Goal: Task Accomplishment & Management: Manage account settings

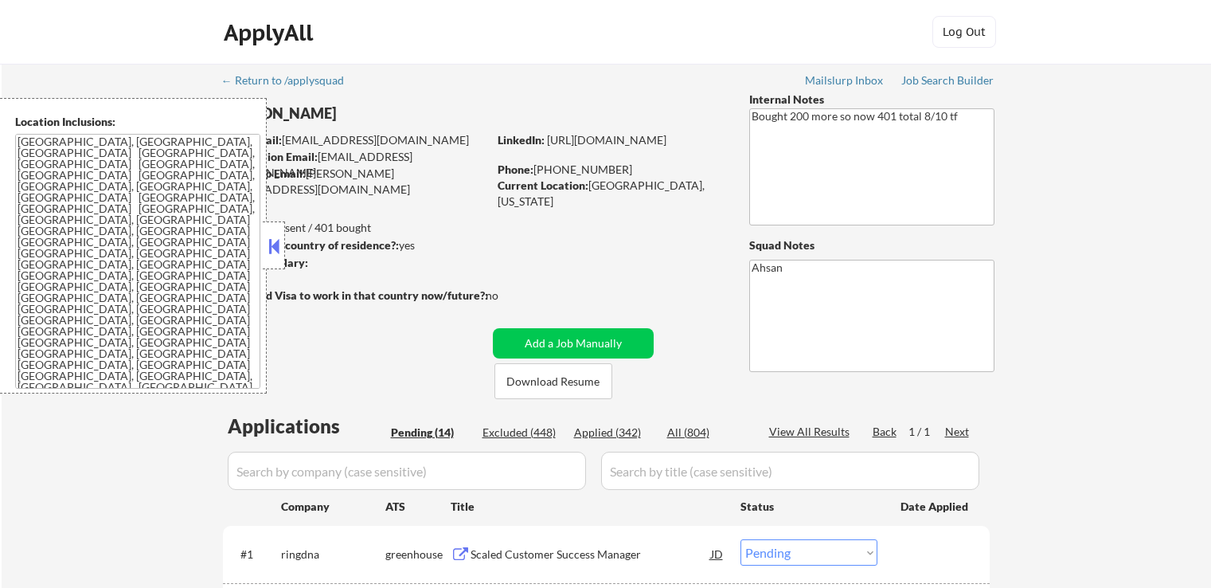
select select ""pending""
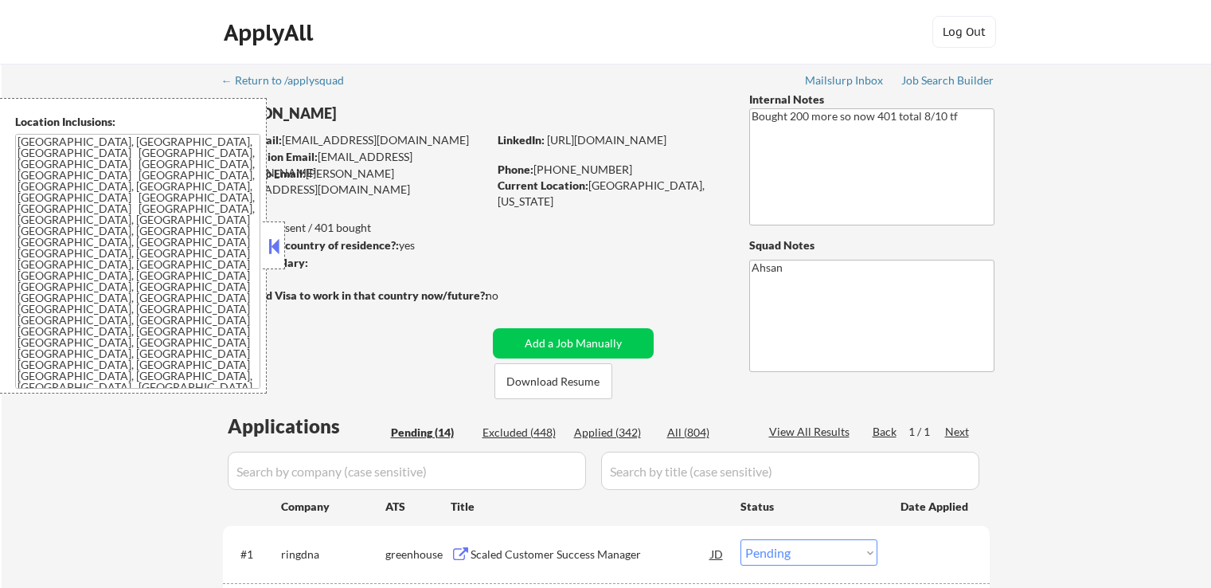
select select ""pending""
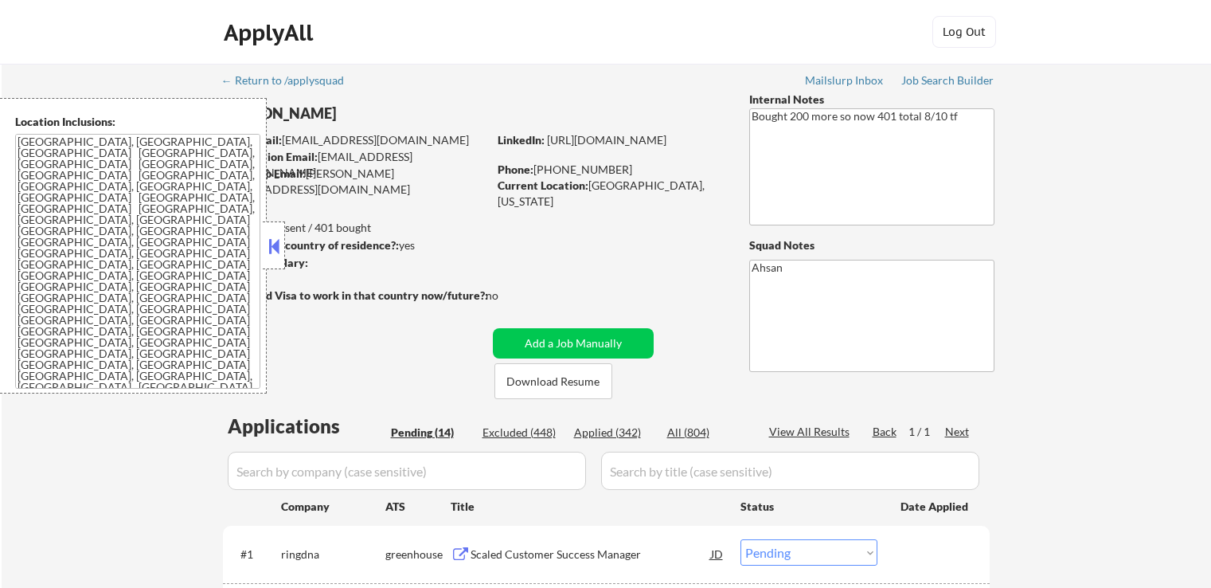
select select ""pending""
click at [274, 244] on button at bounding box center [274, 246] width 18 height 24
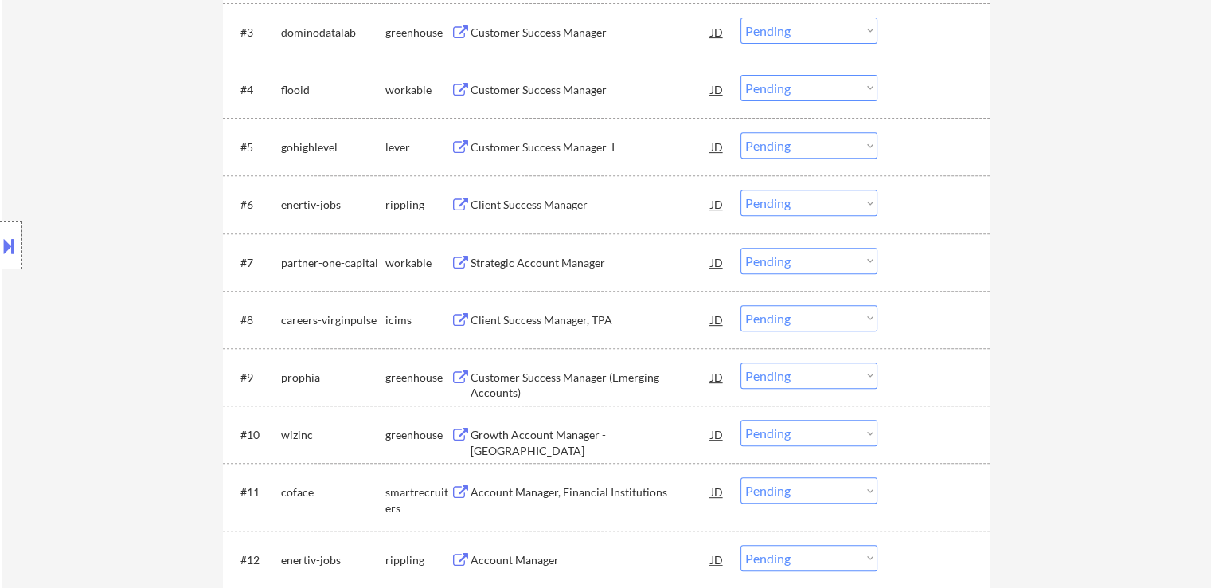
scroll to position [239, 0]
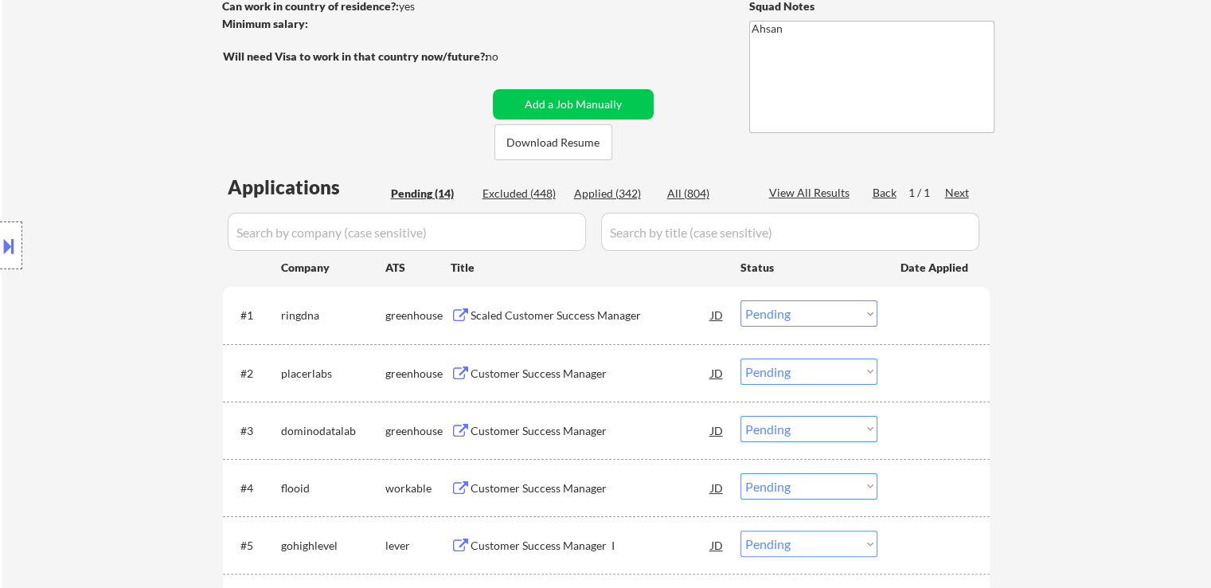
click at [146, 131] on div "Location Inclusions: [GEOGRAPHIC_DATA], [GEOGRAPHIC_DATA] [GEOGRAPHIC_DATA], [G…" at bounding box center [142, 245] width 285 height 295
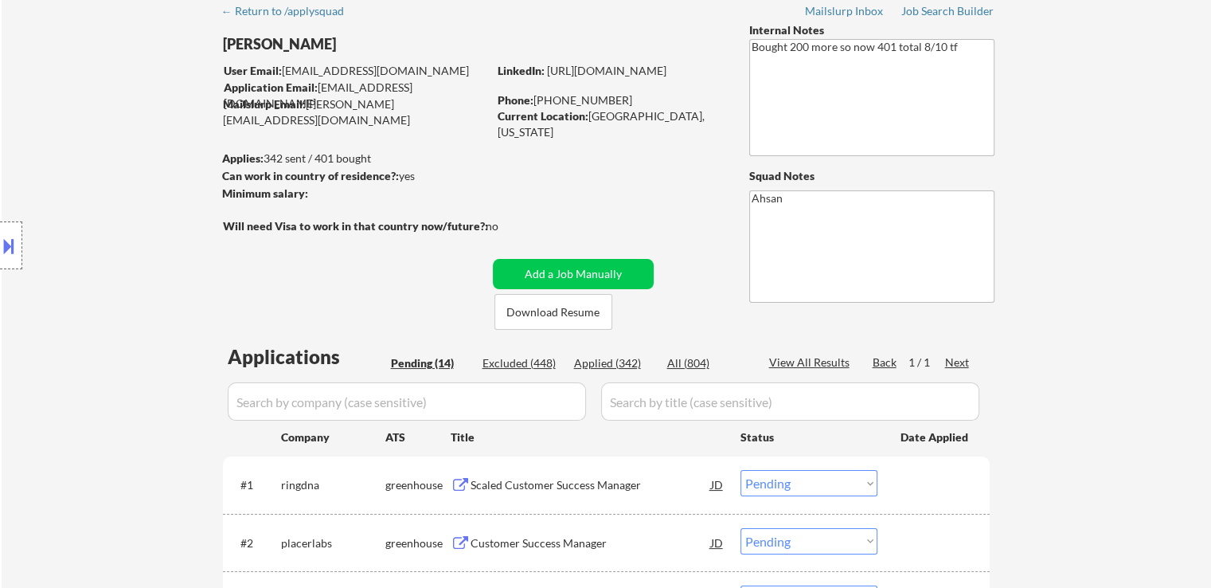
scroll to position [0, 0]
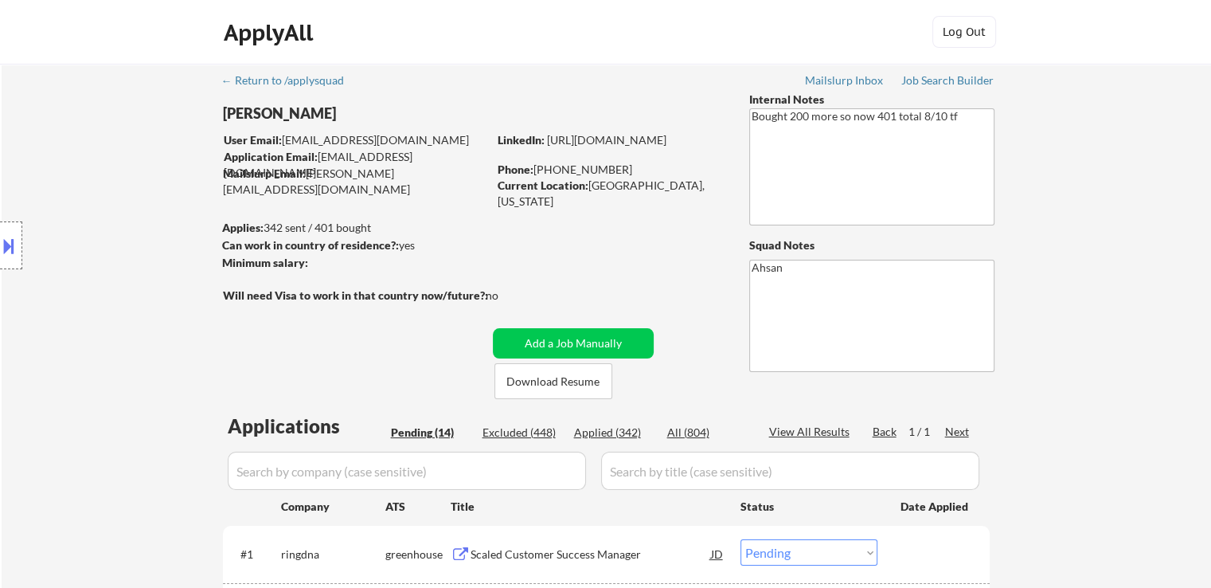
click at [166, 126] on div "Location Inclusions: [GEOGRAPHIC_DATA], [GEOGRAPHIC_DATA] [GEOGRAPHIC_DATA], [G…" at bounding box center [142, 245] width 285 height 295
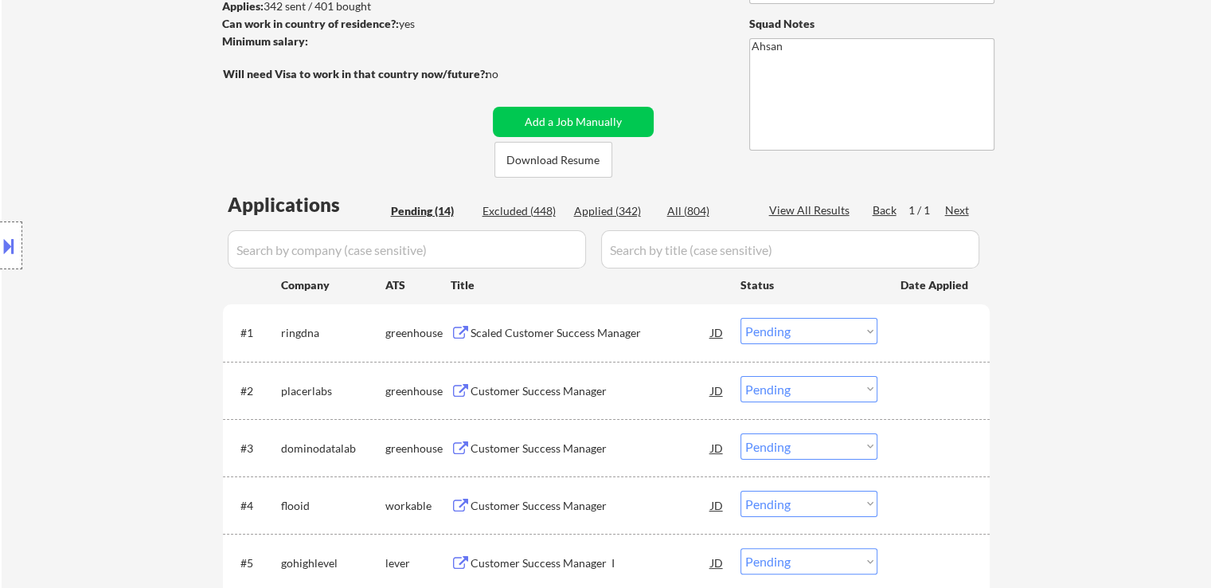
scroll to position [318, 0]
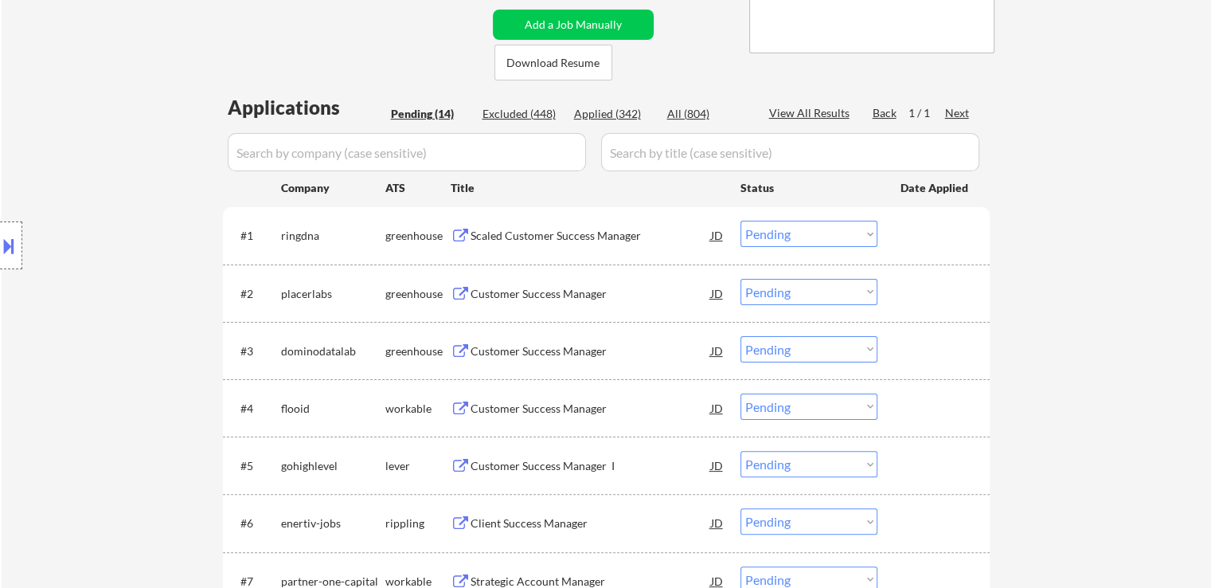
click at [583, 235] on div "Scaled Customer Success Manager" at bounding box center [591, 236] width 240 height 16
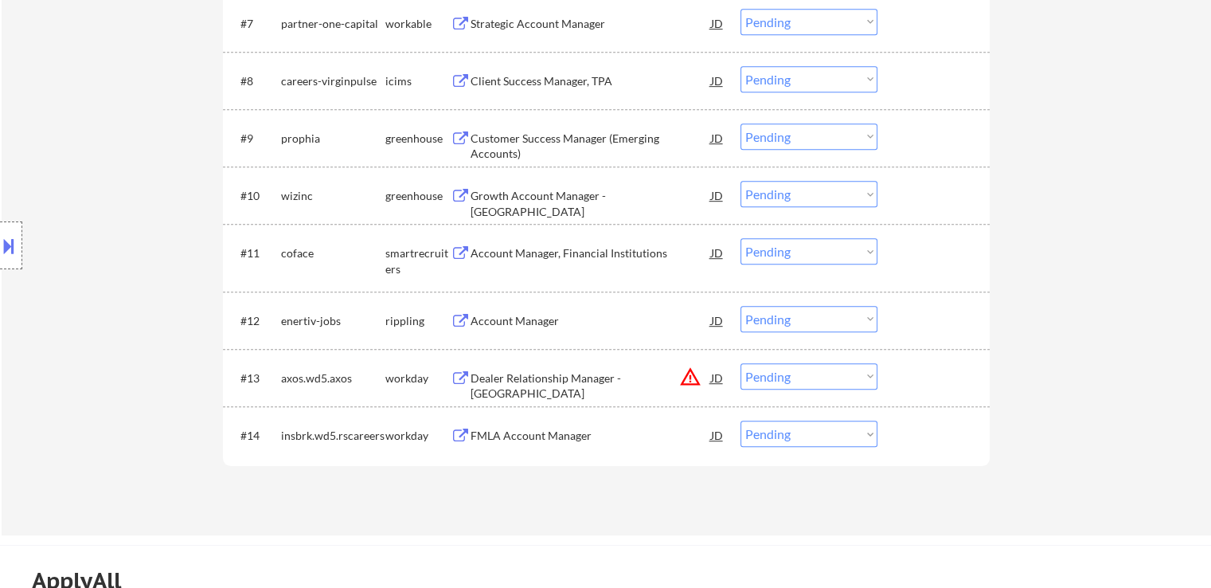
scroll to position [478, 0]
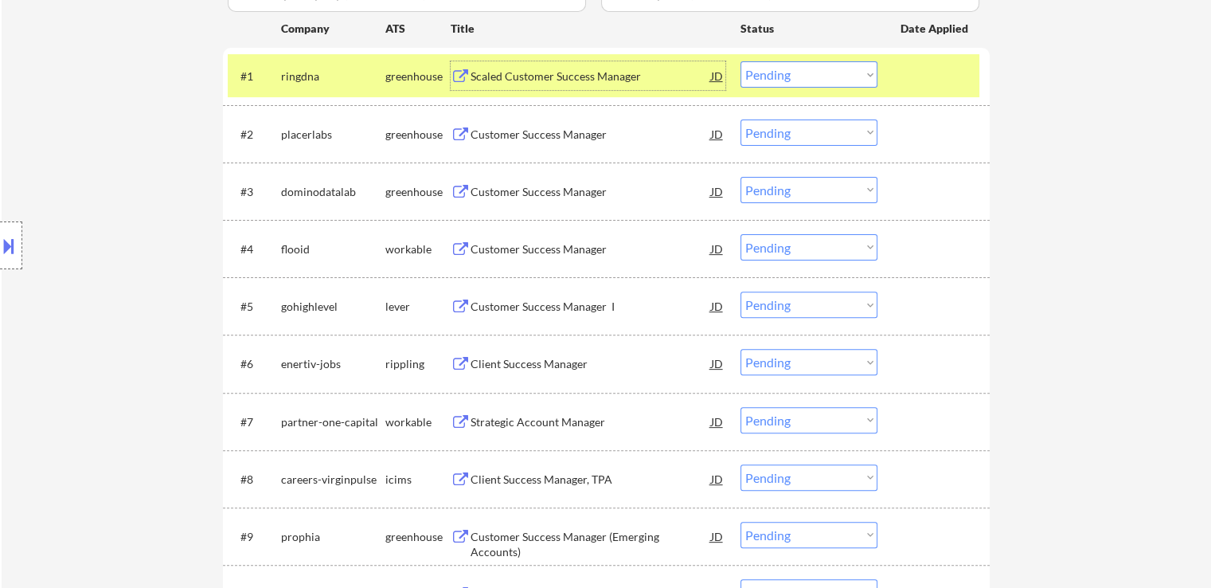
click at [529, 137] on div "Customer Success Manager" at bounding box center [591, 135] width 240 height 16
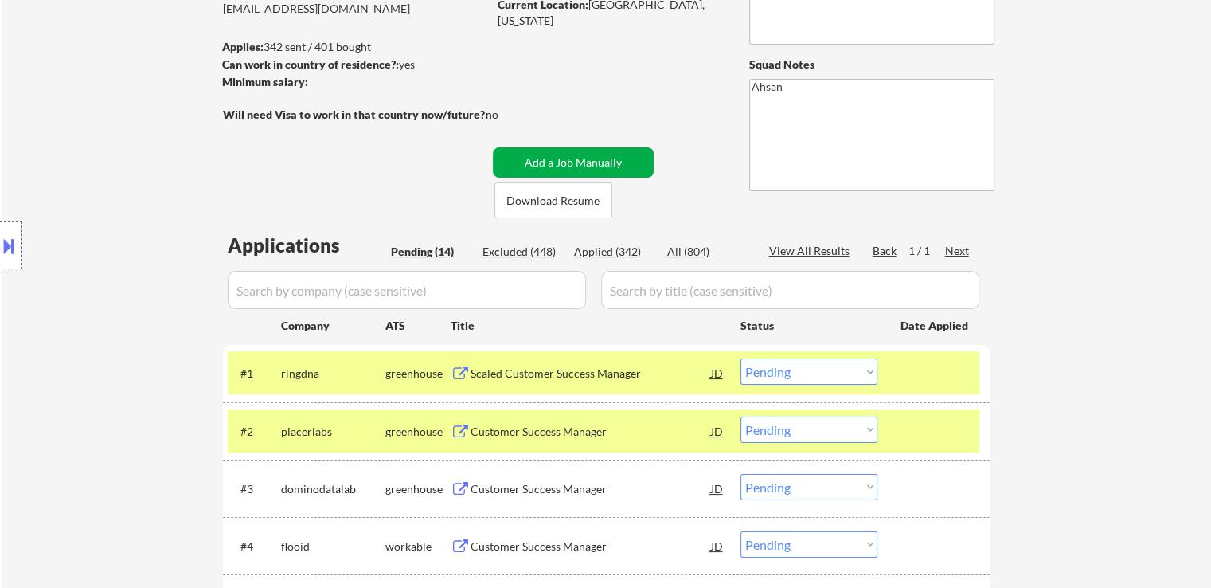
scroll to position [318, 0]
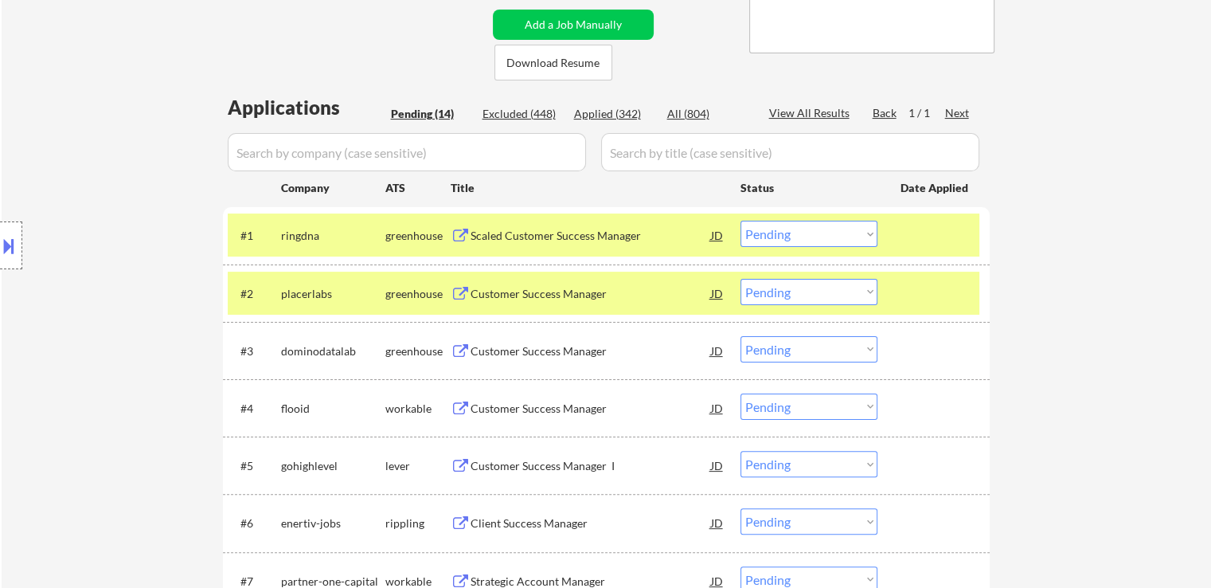
click at [550, 239] on div "Scaled Customer Success Manager" at bounding box center [591, 236] width 240 height 16
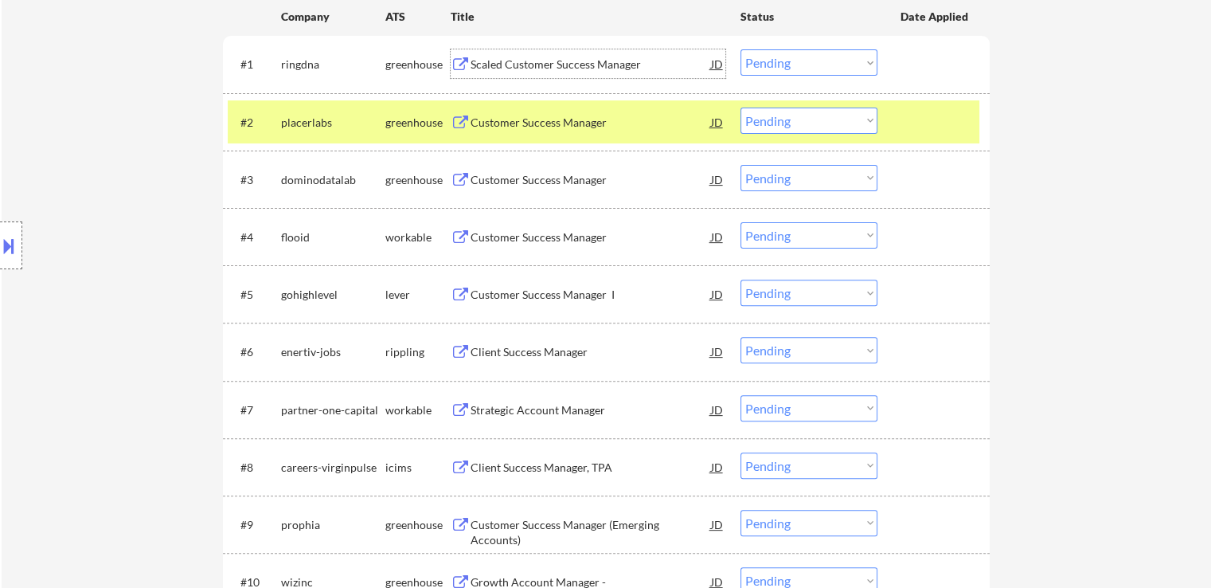
scroll to position [398, 0]
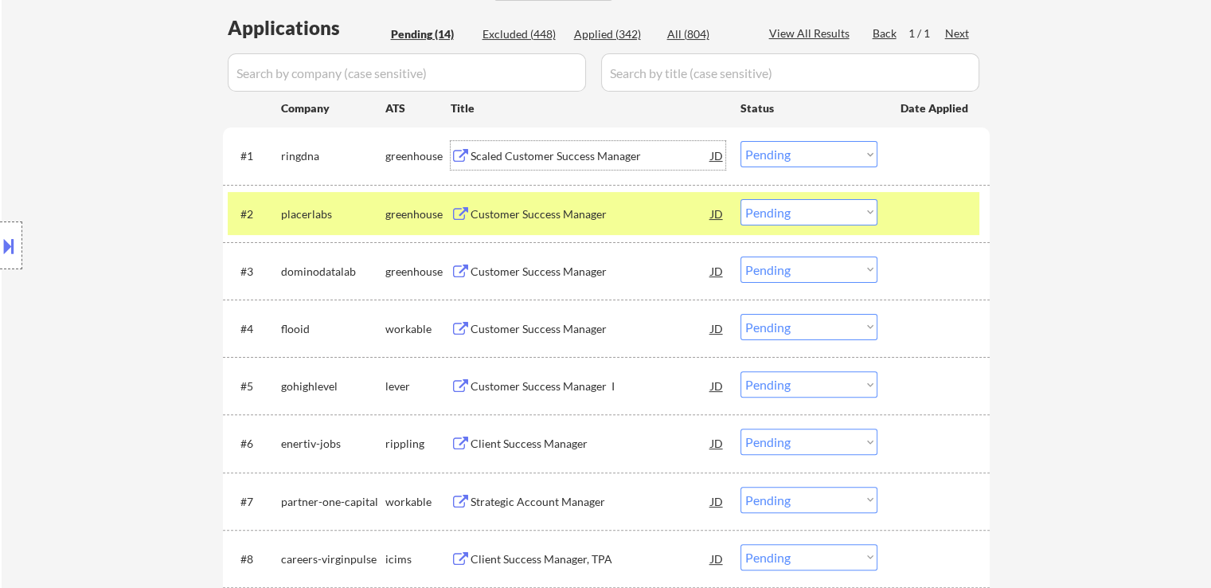
click at [769, 162] on select "Choose an option... Pending Applied Excluded (Questions) Excluded (Expired) Exc…" at bounding box center [808, 154] width 137 height 26
click at [740, 141] on select "Choose an option... Pending Applied Excluded (Questions) Excluded (Expired) Exc…" at bounding box center [808, 154] width 137 height 26
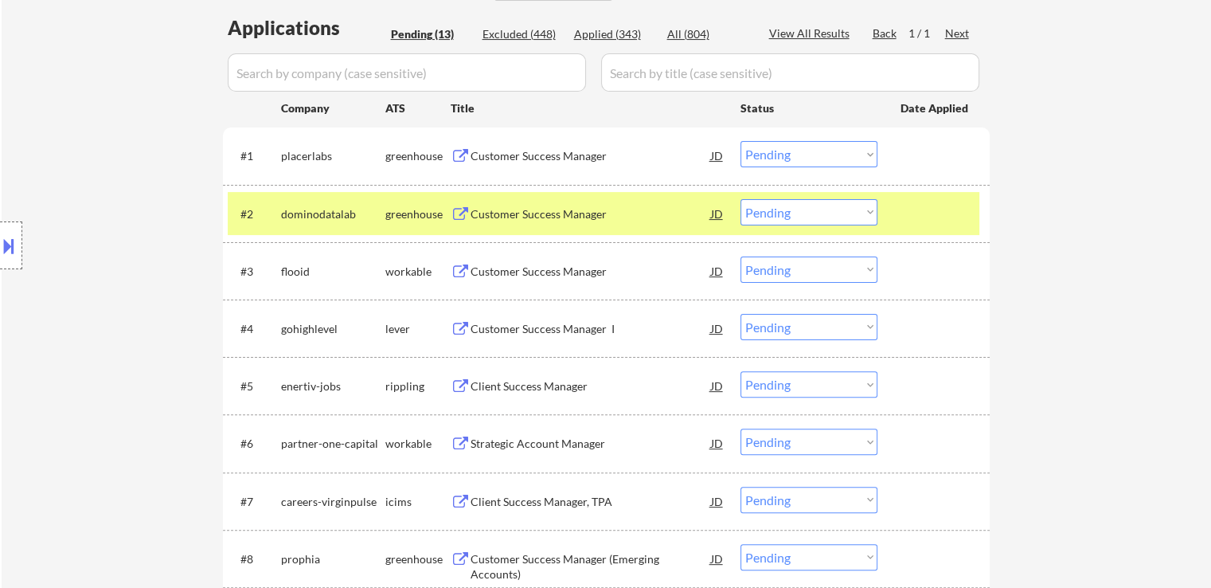
click at [547, 157] on div "Customer Success Manager" at bounding box center [591, 156] width 240 height 16
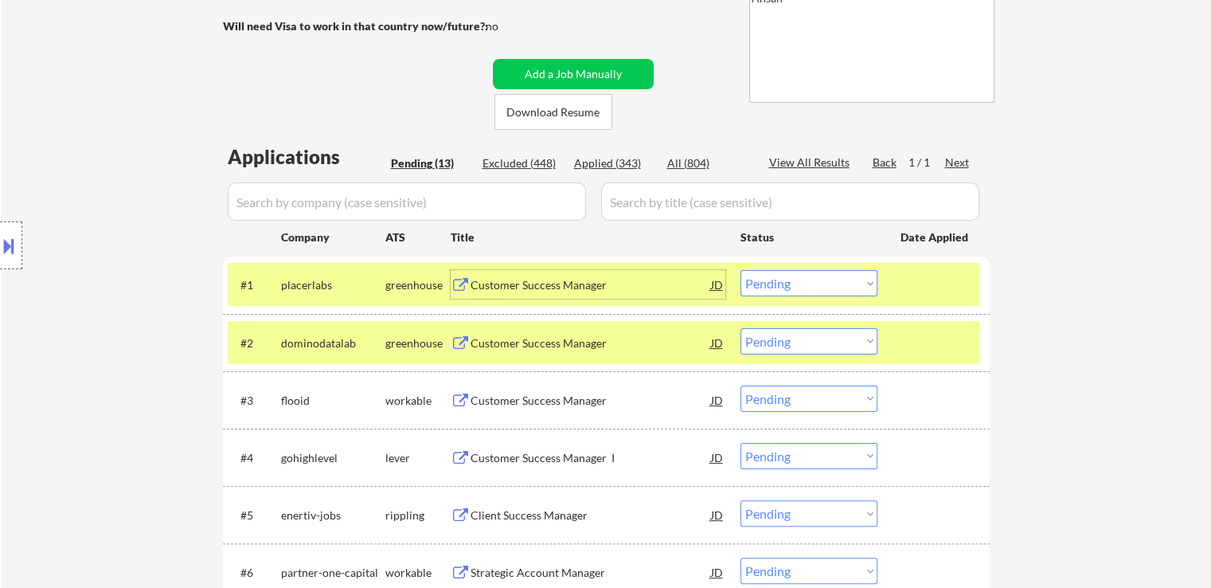
scroll to position [318, 0]
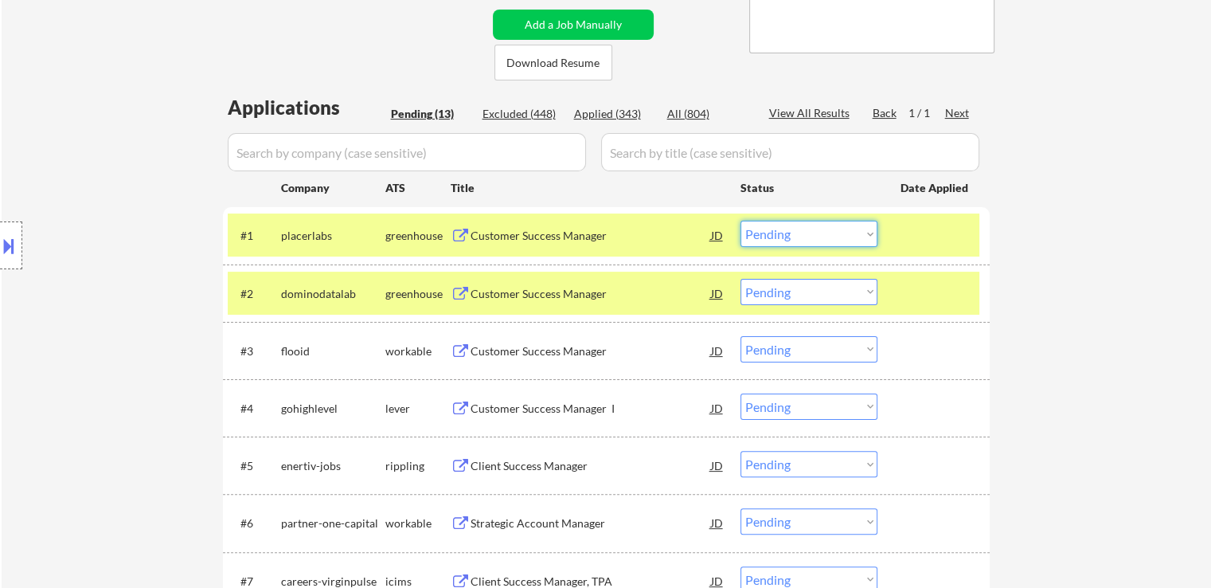
drag, startPoint x: 808, startPoint y: 238, endPoint x: 799, endPoint y: 245, distance: 11.3
click at [808, 238] on select "Choose an option... Pending Applied Excluded (Questions) Excluded (Expired) Exc…" at bounding box center [808, 234] width 137 height 26
click at [740, 221] on select "Choose an option... Pending Applied Excluded (Questions) Excluded (Expired) Exc…" at bounding box center [808, 234] width 137 height 26
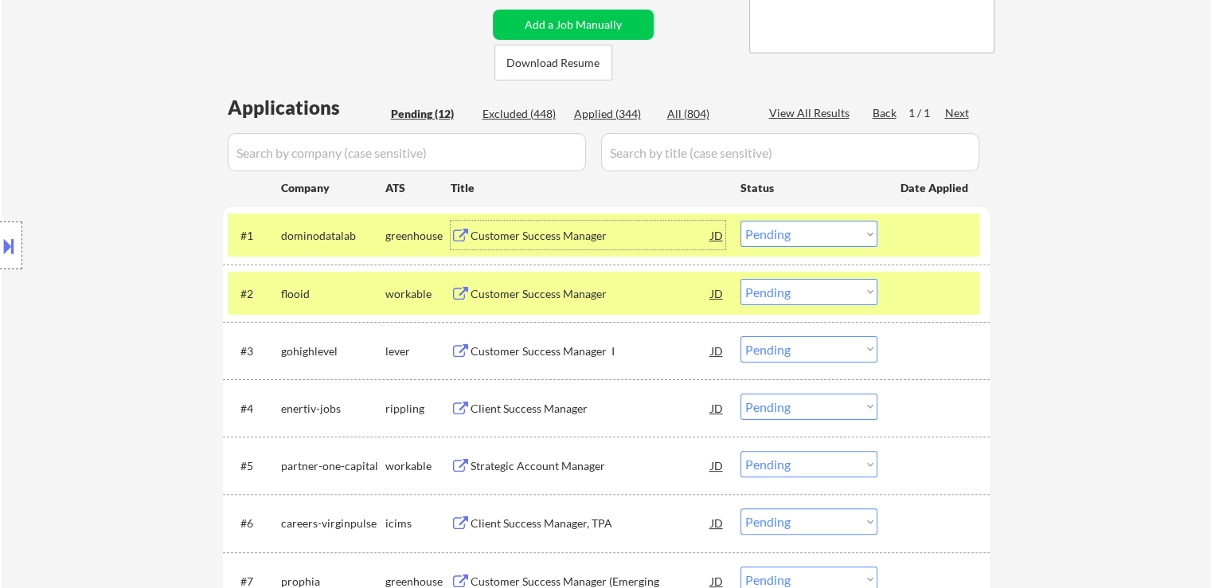
click at [564, 236] on div "Customer Success Manager" at bounding box center [591, 236] width 240 height 16
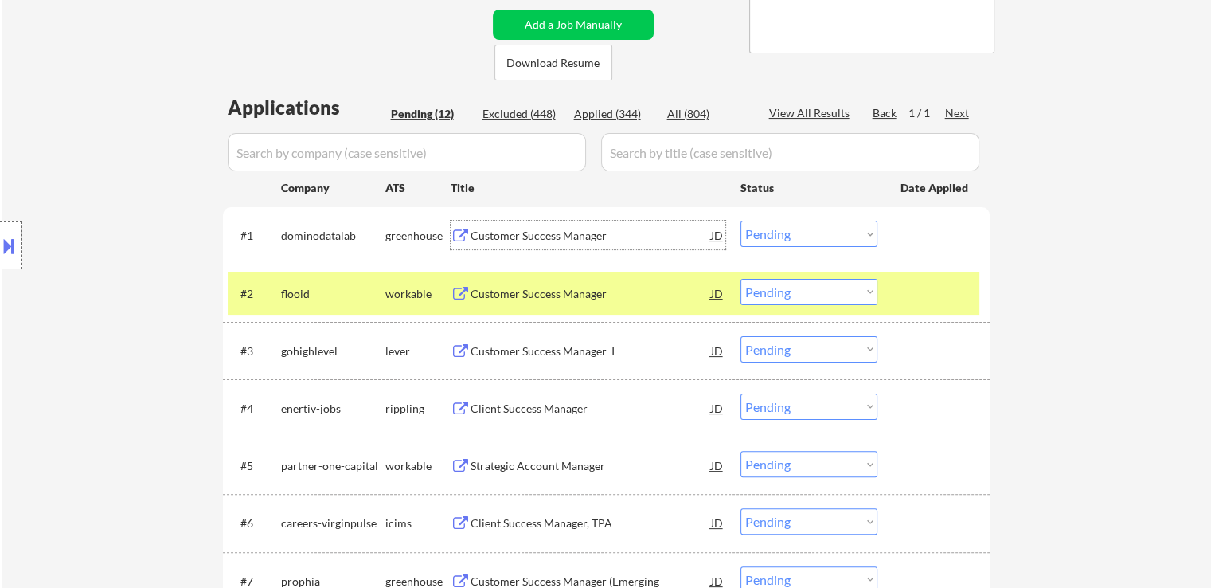
click at [815, 239] on select "Choose an option... Pending Applied Excluded (Questions) Excluded (Expired) Exc…" at bounding box center [808, 234] width 137 height 26
click at [740, 221] on select "Choose an option... Pending Applied Excluded (Questions) Excluded (Expired) Exc…" at bounding box center [808, 234] width 137 height 26
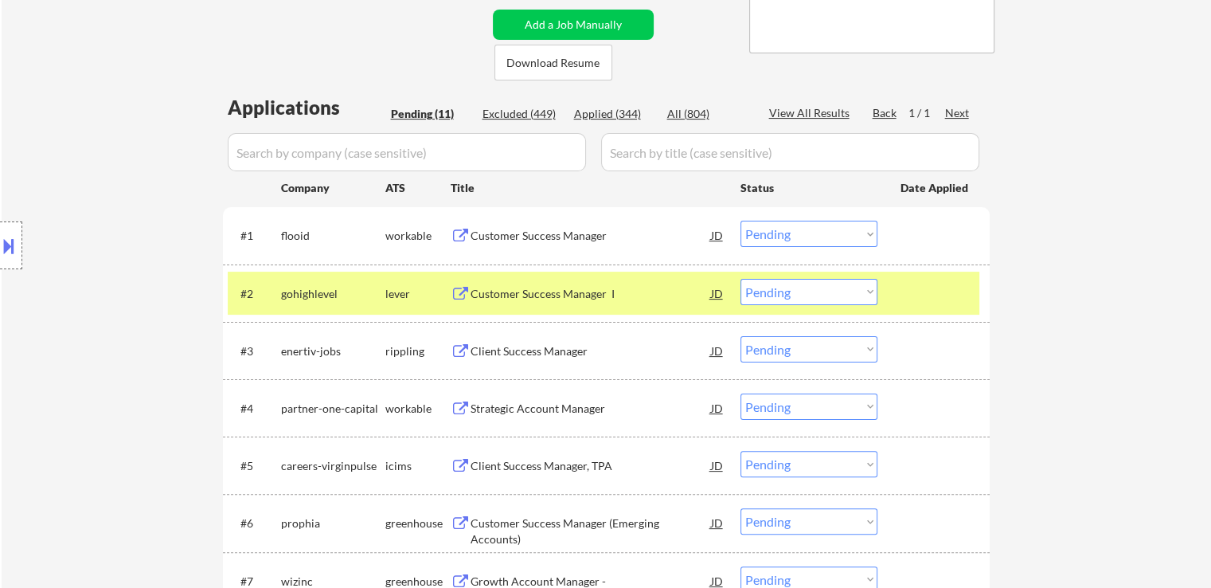
click at [546, 230] on div "Customer Success Manager" at bounding box center [591, 236] width 240 height 16
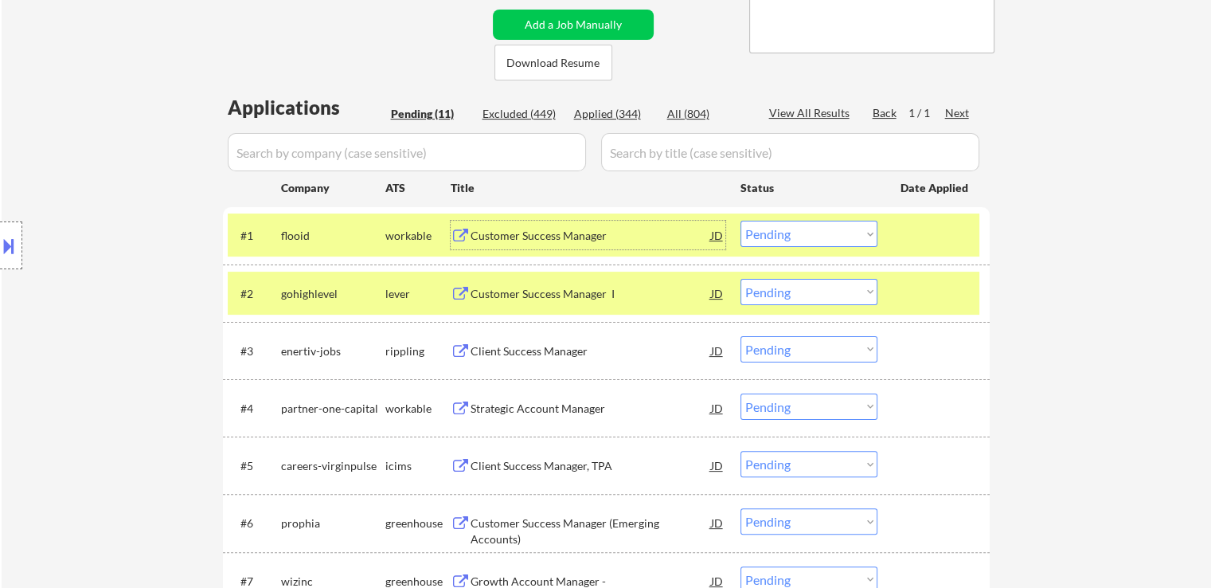
click at [803, 233] on select "Choose an option... Pending Applied Excluded (Questions) Excluded (Expired) Exc…" at bounding box center [808, 234] width 137 height 26
click at [740, 221] on select "Choose an option... Pending Applied Excluded (Questions) Excluded (Expired) Exc…" at bounding box center [808, 234] width 137 height 26
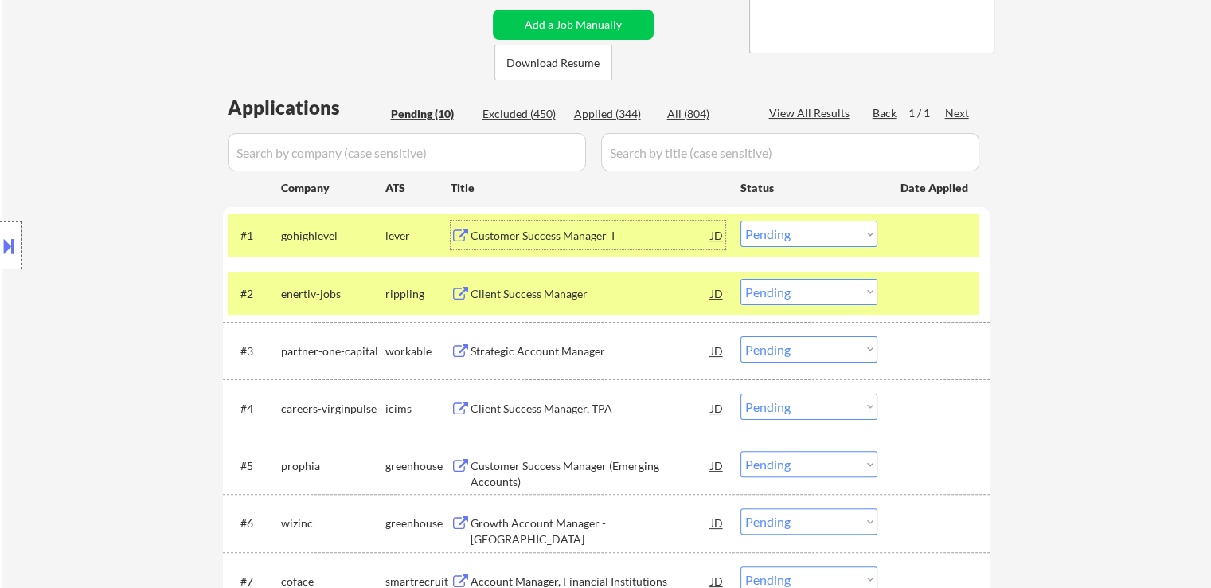
click at [518, 238] on div "Customer Success Manager I" at bounding box center [591, 236] width 240 height 16
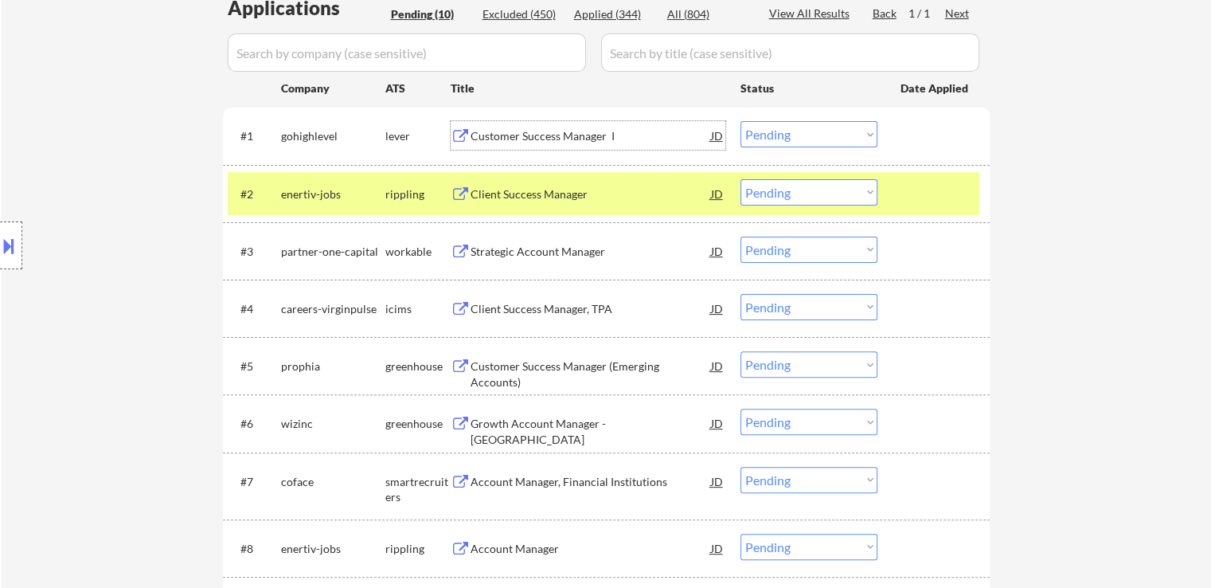
scroll to position [478, 0]
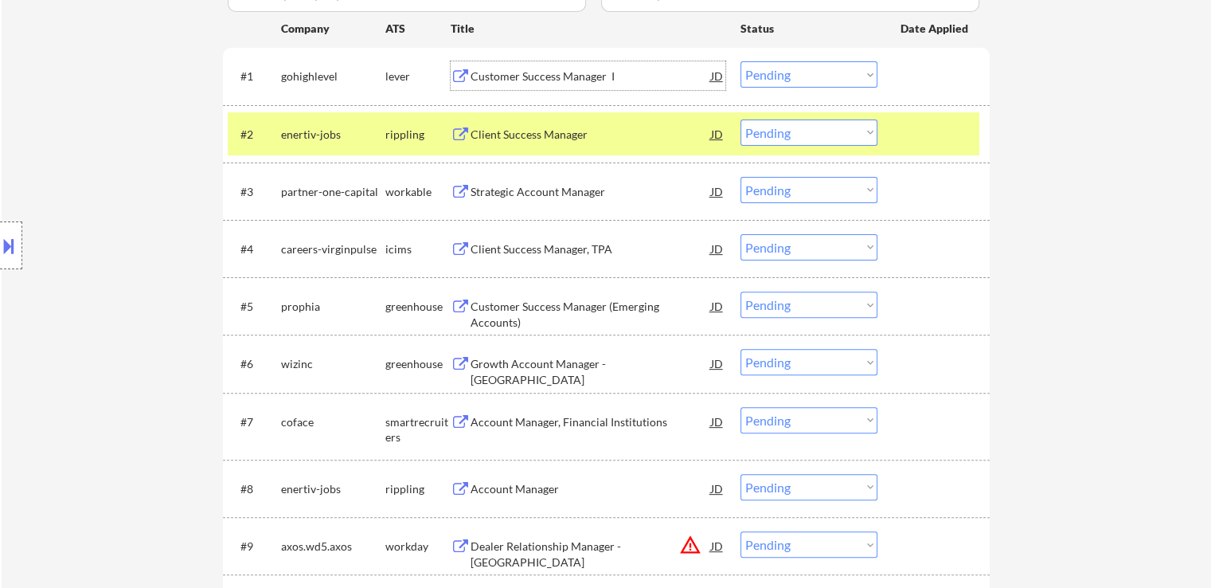
click at [791, 74] on select "Choose an option... Pending Applied Excluded (Questions) Excluded (Expired) Exc…" at bounding box center [808, 74] width 137 height 26
click at [740, 61] on select "Choose an option... Pending Applied Excluded (Questions) Excluded (Expired) Exc…" at bounding box center [808, 74] width 137 height 26
select select ""pending""
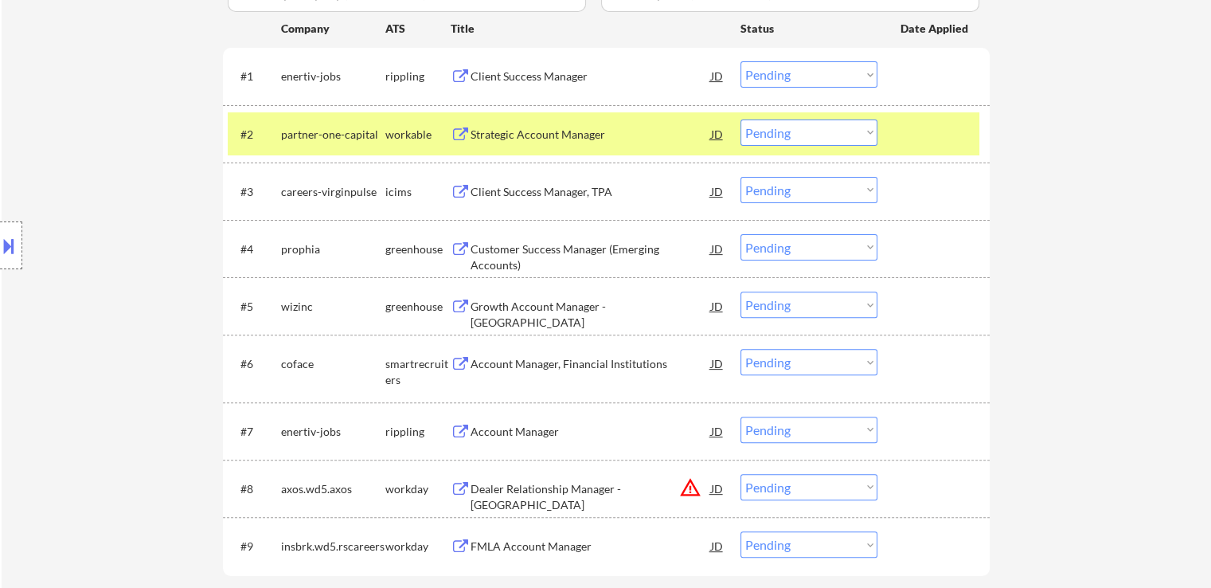
click at [126, 131] on div "Location Inclusions: [GEOGRAPHIC_DATA], [GEOGRAPHIC_DATA] [GEOGRAPHIC_DATA], [G…" at bounding box center [142, 245] width 285 height 295
click at [162, 201] on div "Location Inclusions: [GEOGRAPHIC_DATA], [GEOGRAPHIC_DATA] [GEOGRAPHIC_DATA], [G…" at bounding box center [142, 245] width 285 height 295
click at [523, 83] on div "Client Success Manager" at bounding box center [591, 76] width 240 height 16
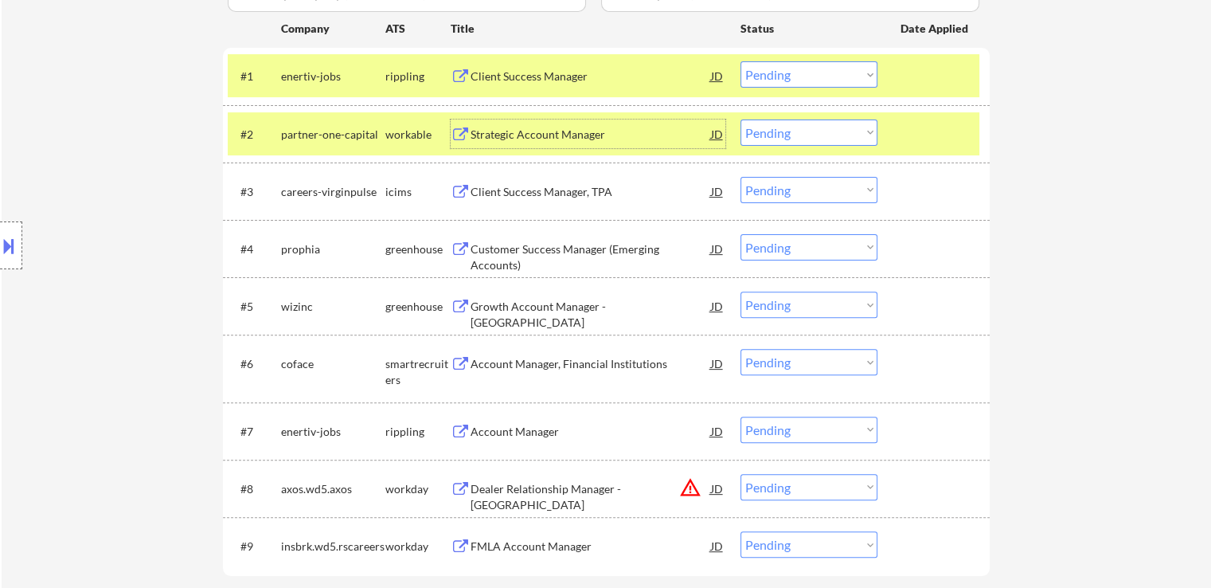
click at [552, 135] on div "Strategic Account Manager" at bounding box center [591, 135] width 240 height 16
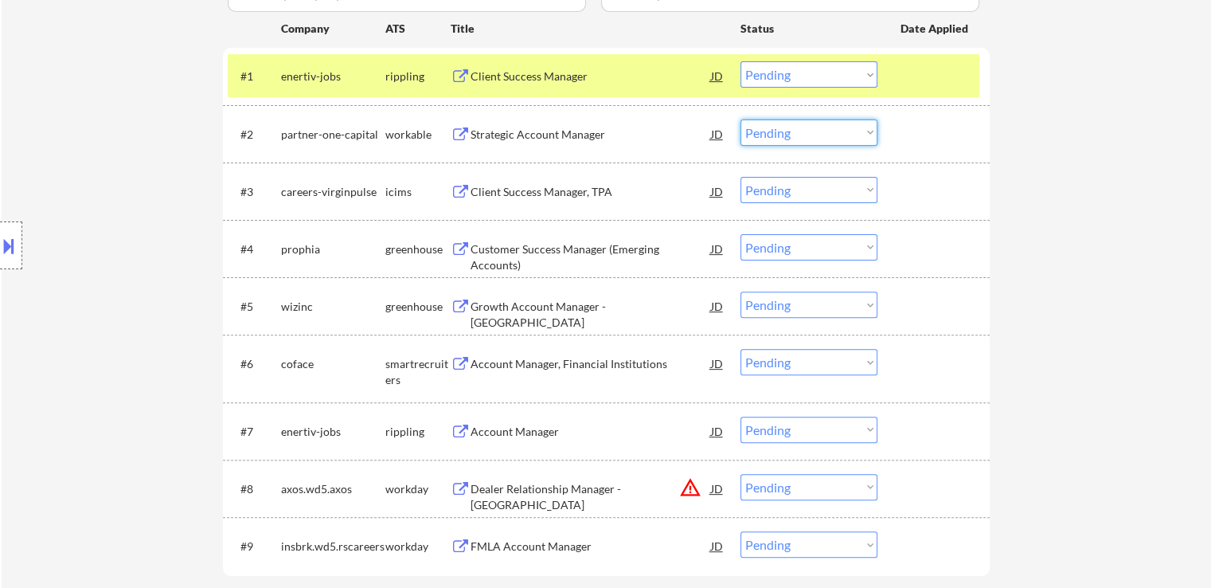
click at [808, 138] on select "Choose an option... Pending Applied Excluded (Questions) Excluded (Expired) Exc…" at bounding box center [808, 132] width 137 height 26
click at [740, 119] on select "Choose an option... Pending Applied Excluded (Questions) Excluded (Expired) Exc…" at bounding box center [808, 132] width 137 height 26
select select ""pending""
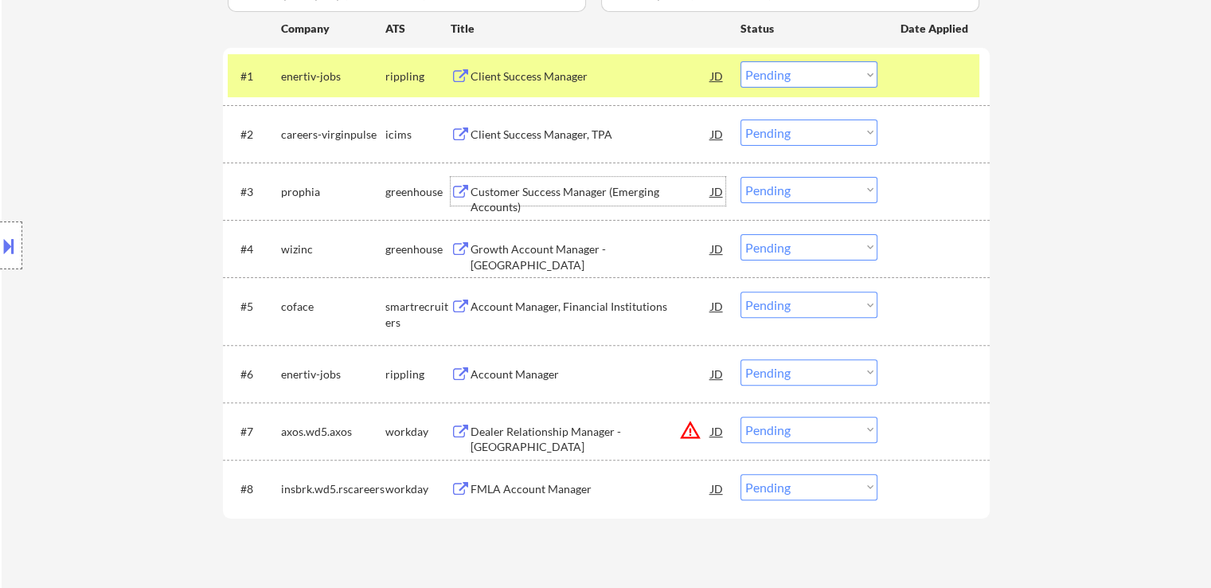
click at [624, 193] on div "Customer Success Manager (Emerging Accounts)" at bounding box center [591, 199] width 240 height 31
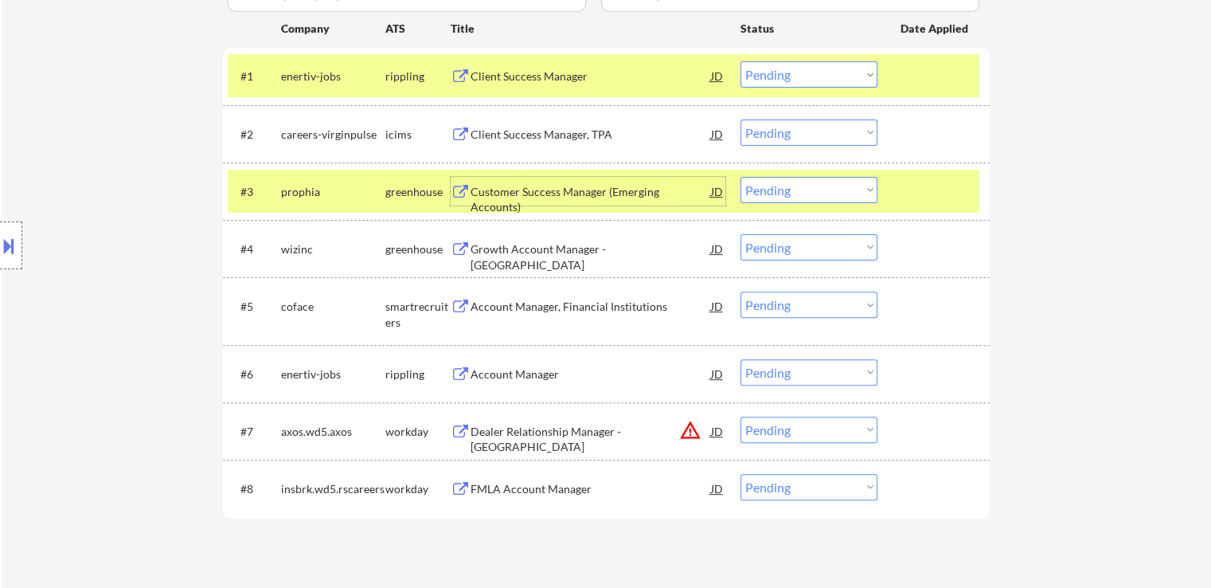
click at [773, 189] on select "Choose an option... Pending Applied Excluded (Questions) Excluded (Expired) Exc…" at bounding box center [808, 190] width 137 height 26
click at [740, 177] on select "Choose an option... Pending Applied Excluded (Questions) Excluded (Expired) Exc…" at bounding box center [808, 190] width 137 height 26
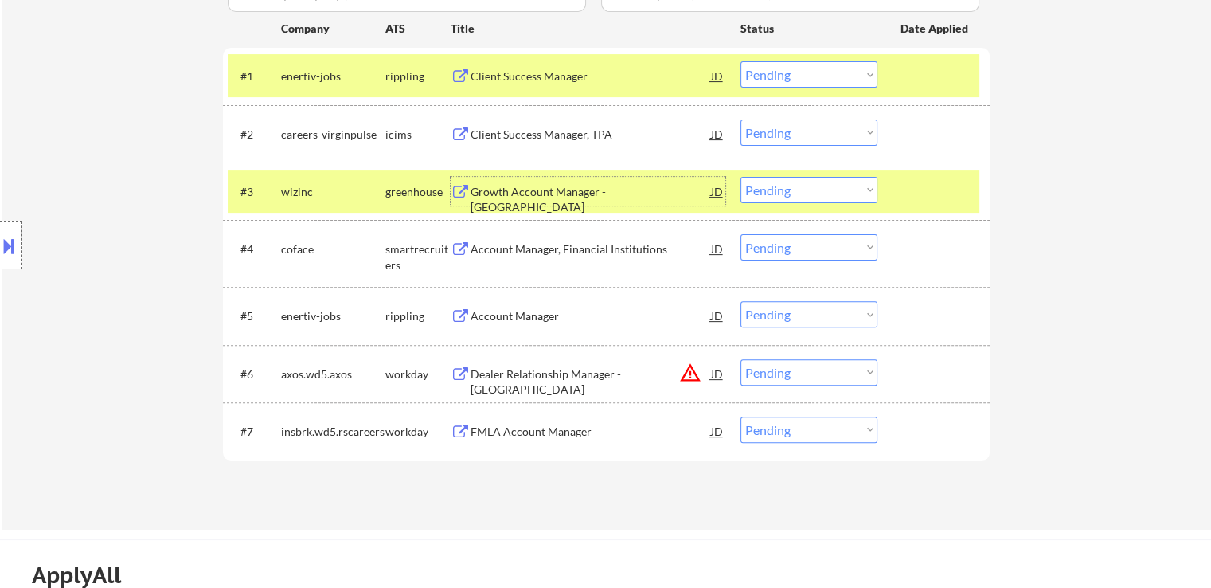
click at [541, 193] on div "Growth Account Manager - [GEOGRAPHIC_DATA]" at bounding box center [591, 199] width 240 height 31
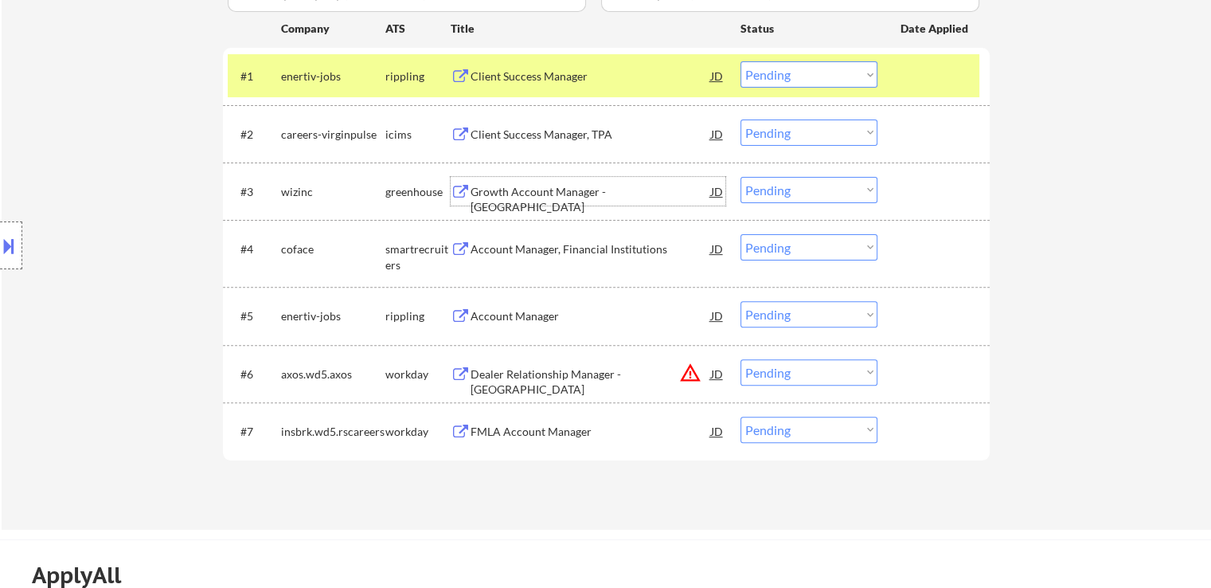
click at [777, 192] on select "Choose an option... Pending Applied Excluded (Questions) Excluded (Expired) Exc…" at bounding box center [808, 190] width 137 height 26
click at [740, 177] on select "Choose an option... Pending Applied Excluded (Questions) Excluded (Expired) Exc…" at bounding box center [808, 190] width 137 height 26
select select ""pending""
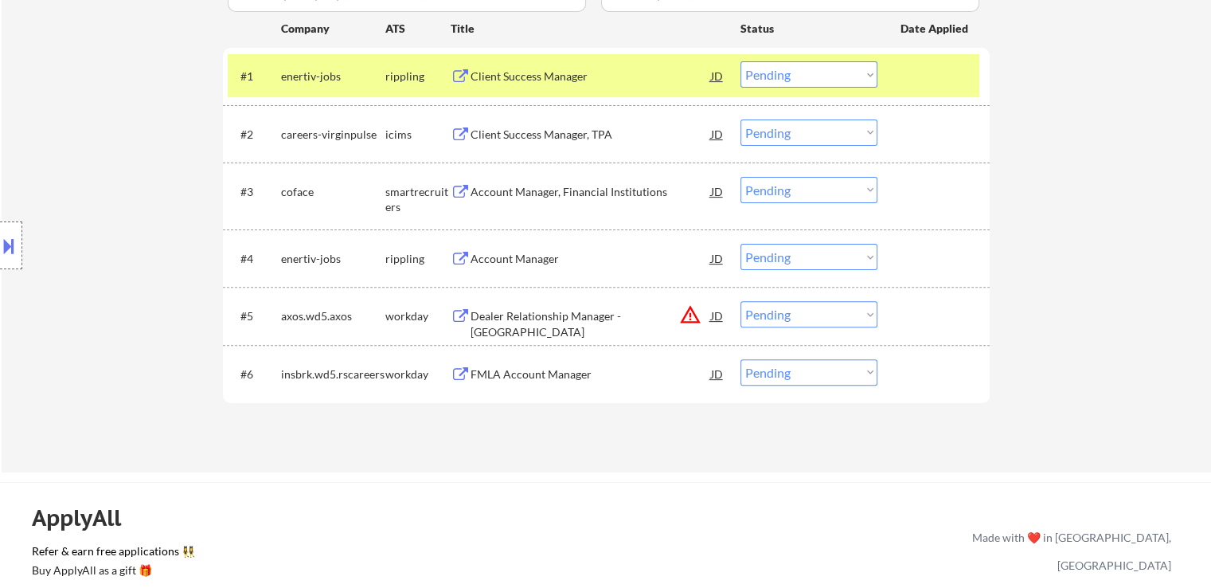
click at [495, 190] on div "Account Manager, Financial Institutions" at bounding box center [591, 192] width 240 height 16
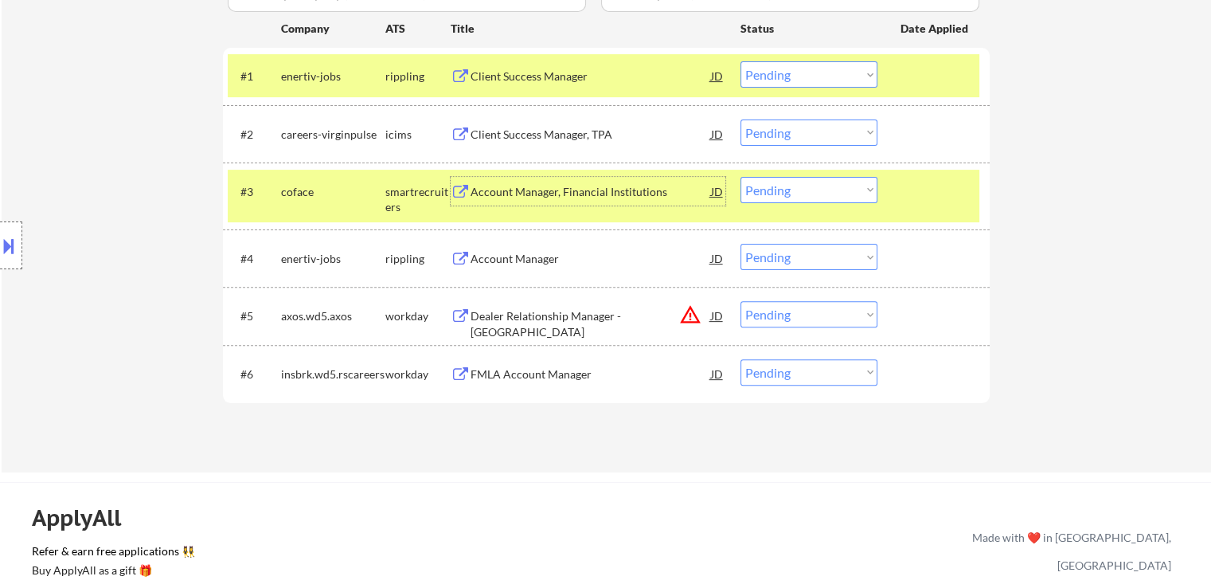
click at [764, 314] on select "Choose an option... Pending Applied Excluded (Questions) Excluded (Expired) Exc…" at bounding box center [808, 314] width 137 height 26
click at [740, 301] on select "Choose an option... Pending Applied Excluded (Questions) Excluded (Expired) Exc…" at bounding box center [808, 314] width 137 height 26
select select ""pending""
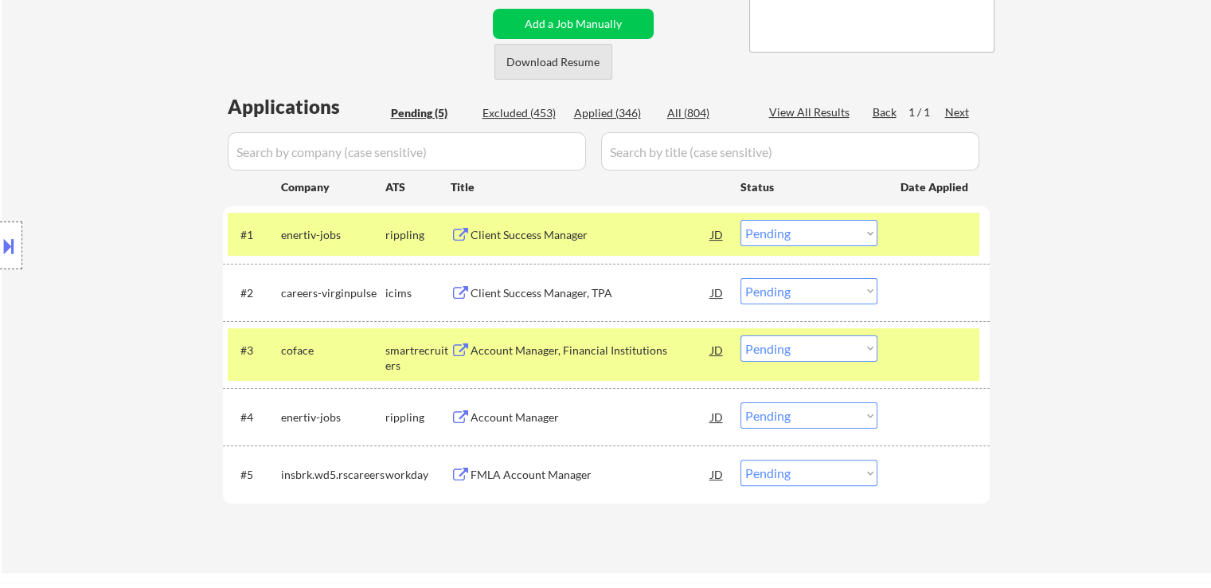
scroll to position [398, 0]
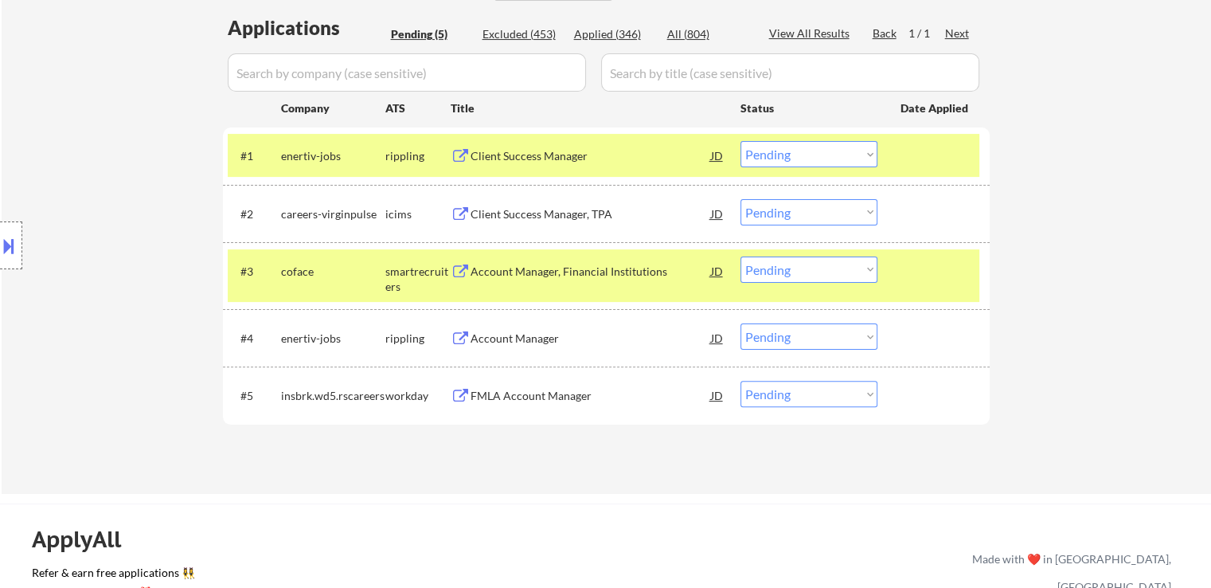
click at [787, 154] on select "Choose an option... Pending Applied Excluded (Questions) Excluded (Expired) Exc…" at bounding box center [808, 154] width 137 height 26
click at [740, 141] on select "Choose an option... Pending Applied Excluded (Questions) Excluded (Expired) Exc…" at bounding box center [808, 154] width 137 height 26
select select ""pending""
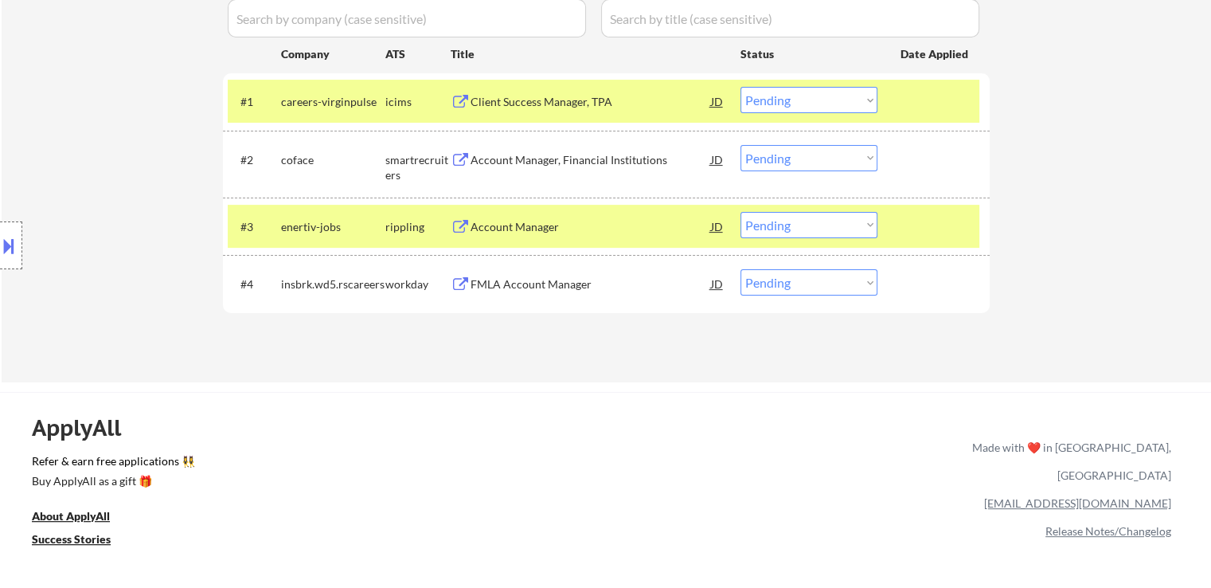
scroll to position [478, 0]
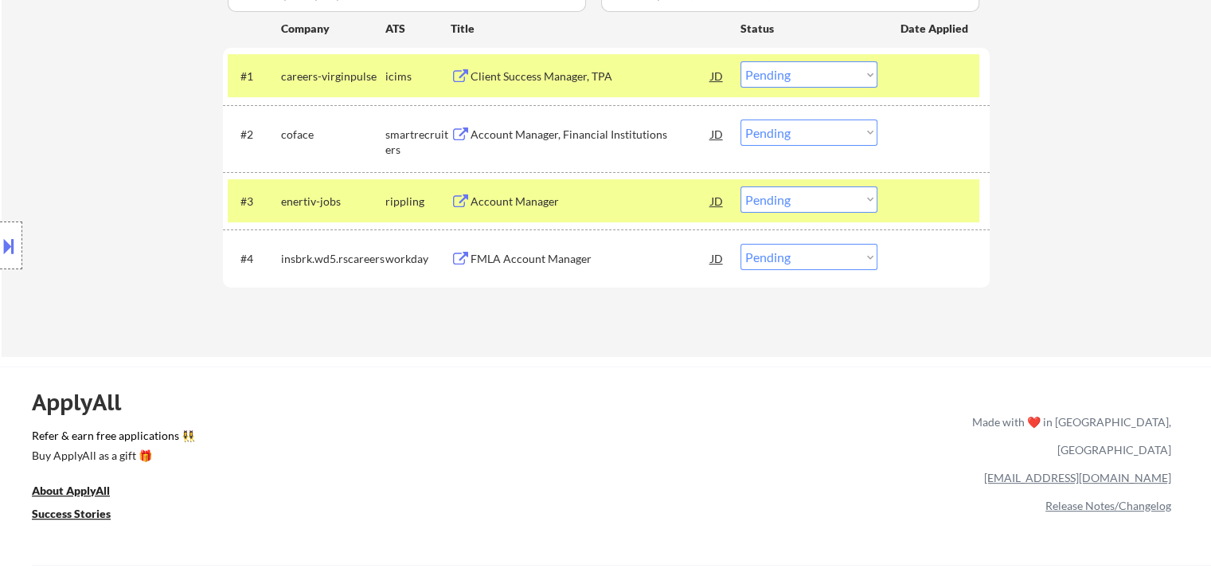
drag, startPoint x: 780, startPoint y: 131, endPoint x: 774, endPoint y: 139, distance: 9.1
click at [780, 131] on select "Choose an option... Pending Applied Excluded (Questions) Excluded (Expired) Exc…" at bounding box center [808, 132] width 137 height 26
click at [740, 119] on select "Choose an option... Pending Applied Excluded (Questions) Excluded (Expired) Exc…" at bounding box center [808, 132] width 137 height 26
select select ""pending""
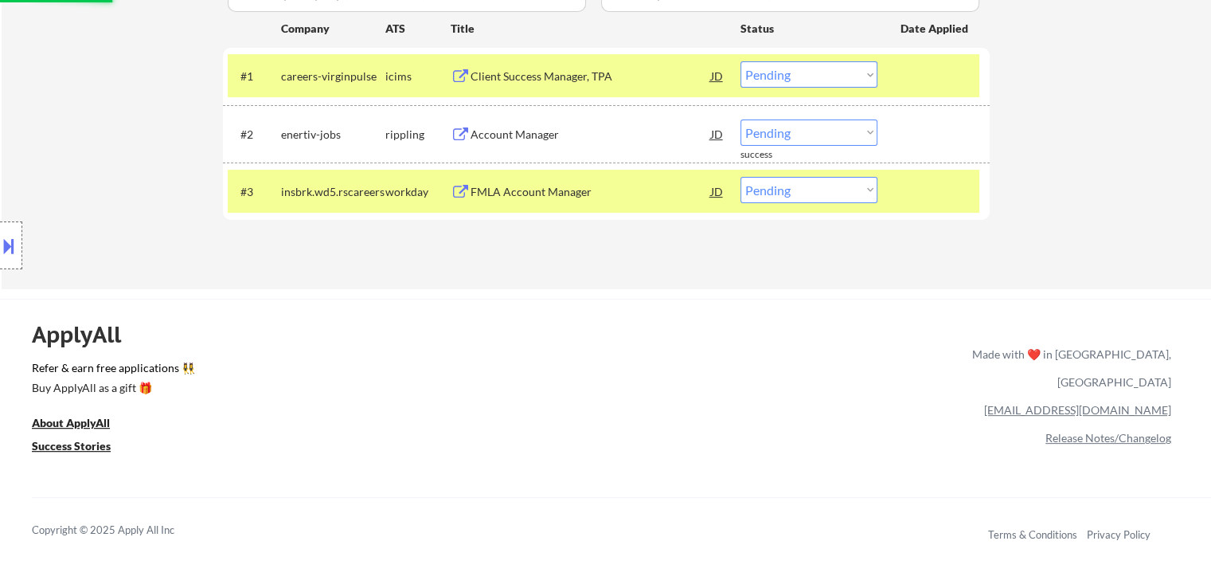
click at [535, 127] on div "Account Manager" at bounding box center [591, 135] width 240 height 16
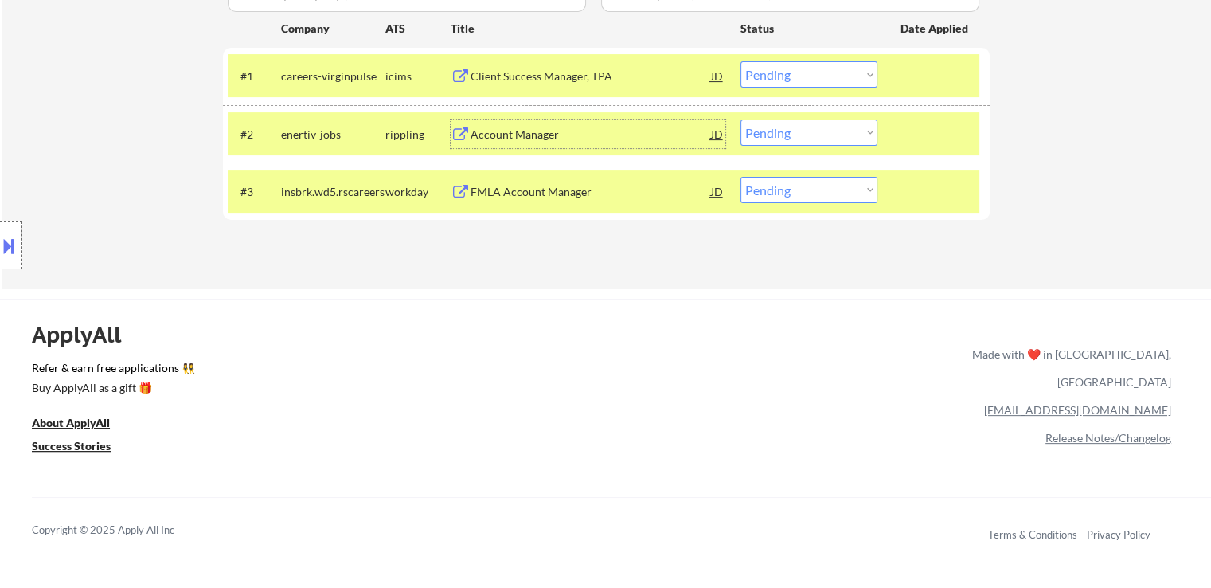
click at [499, 133] on div "Account Manager" at bounding box center [591, 135] width 240 height 16
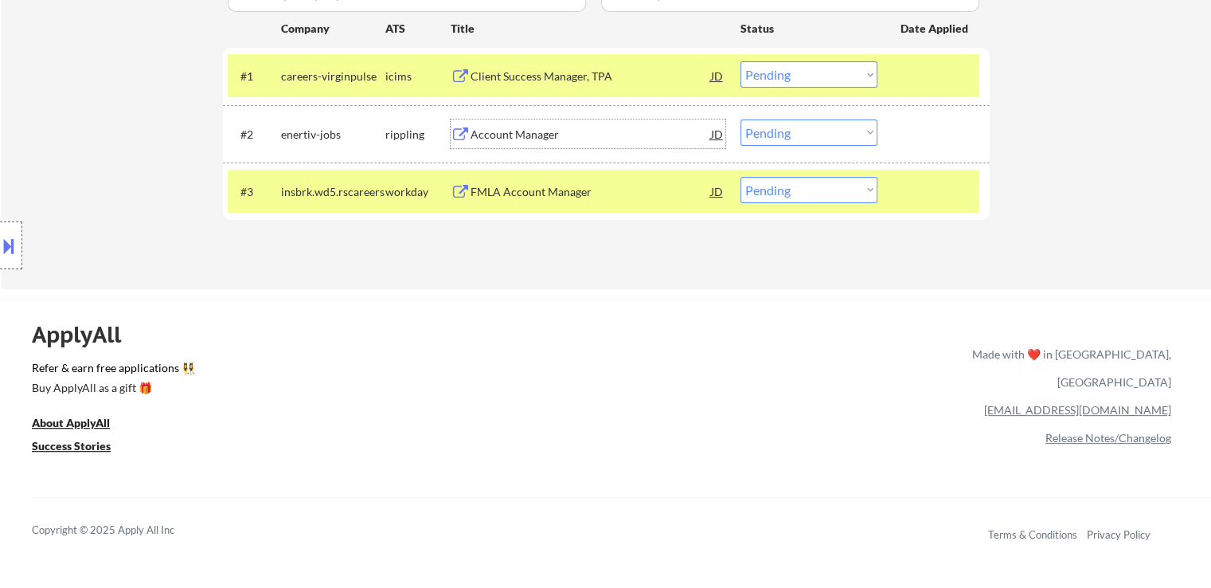
click at [519, 186] on div "FMLA Account Manager" at bounding box center [591, 192] width 240 height 16
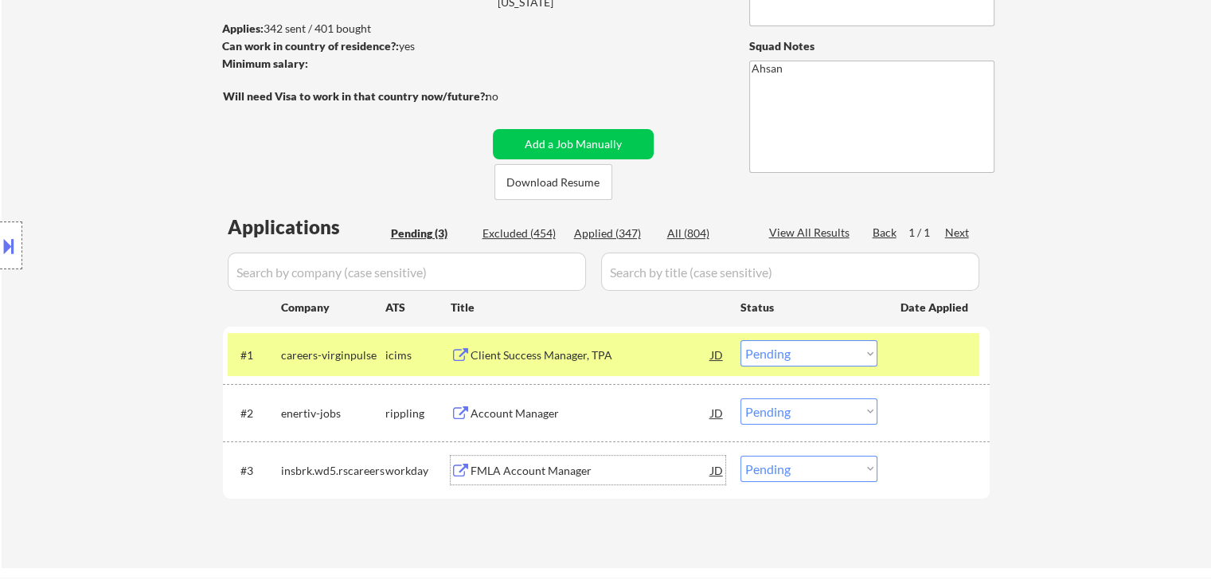
scroll to position [80, 0]
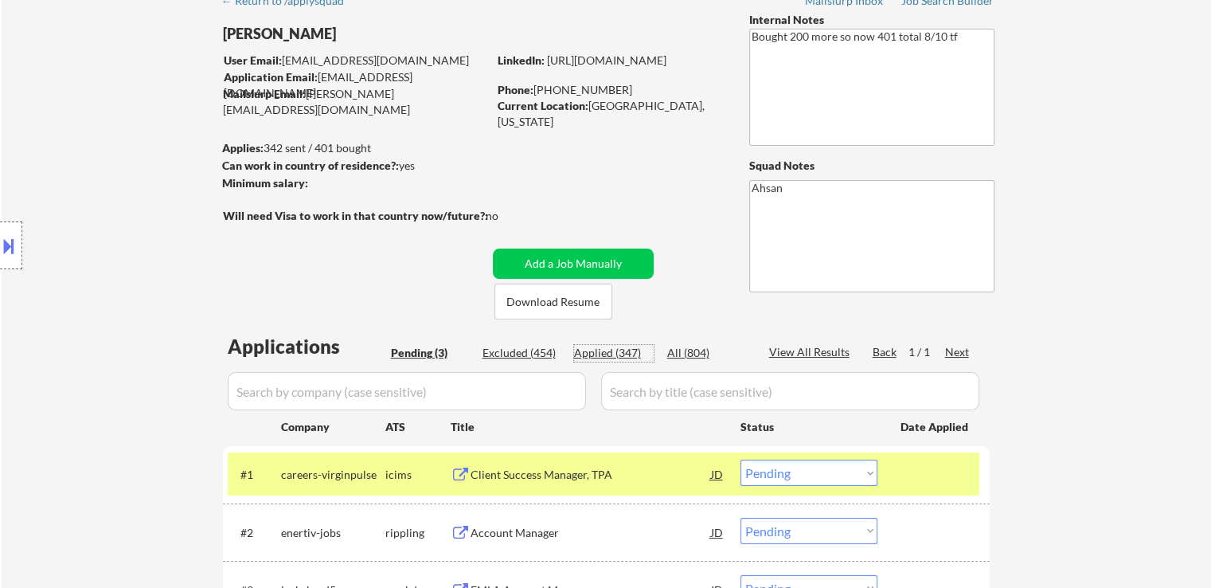
click at [597, 347] on div "Applied (347)" at bounding box center [614, 353] width 80 height 16
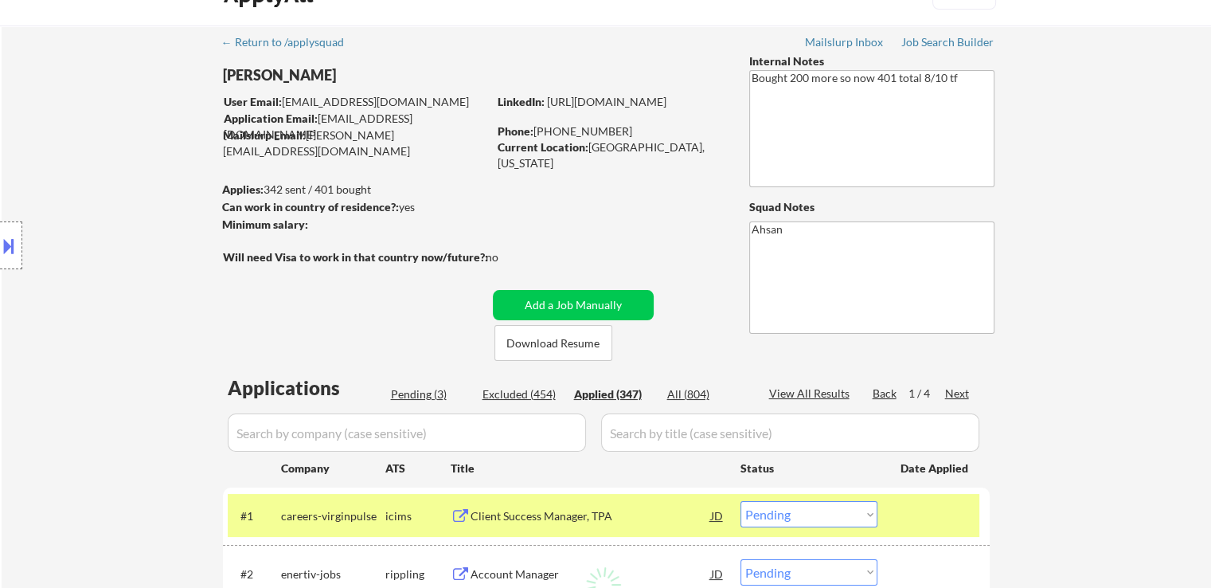
scroll to position [0, 0]
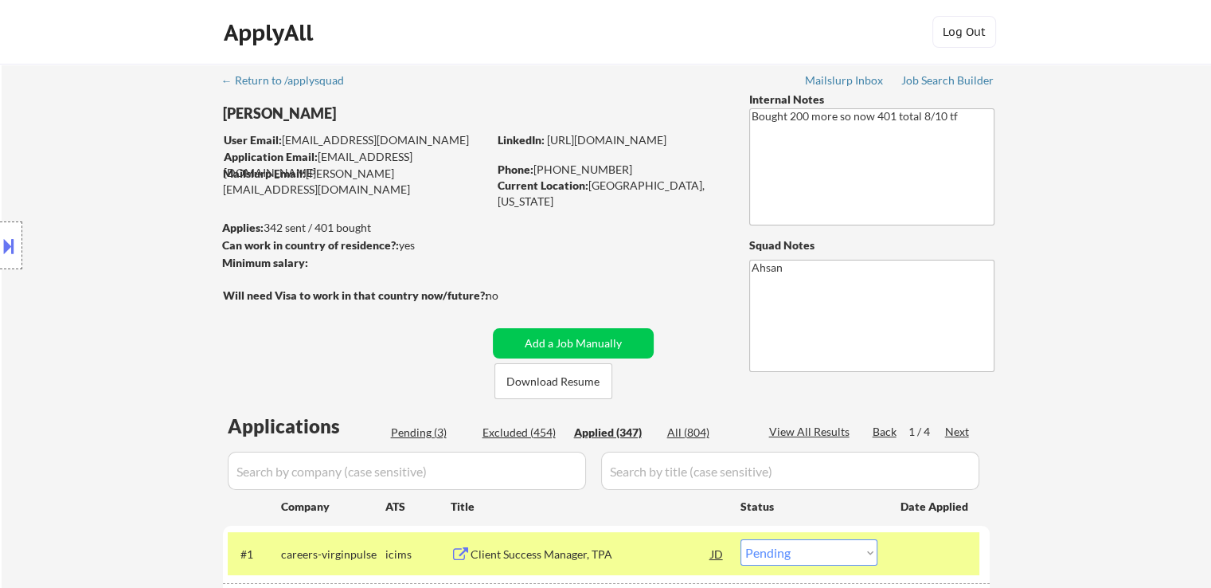
select select ""applied""
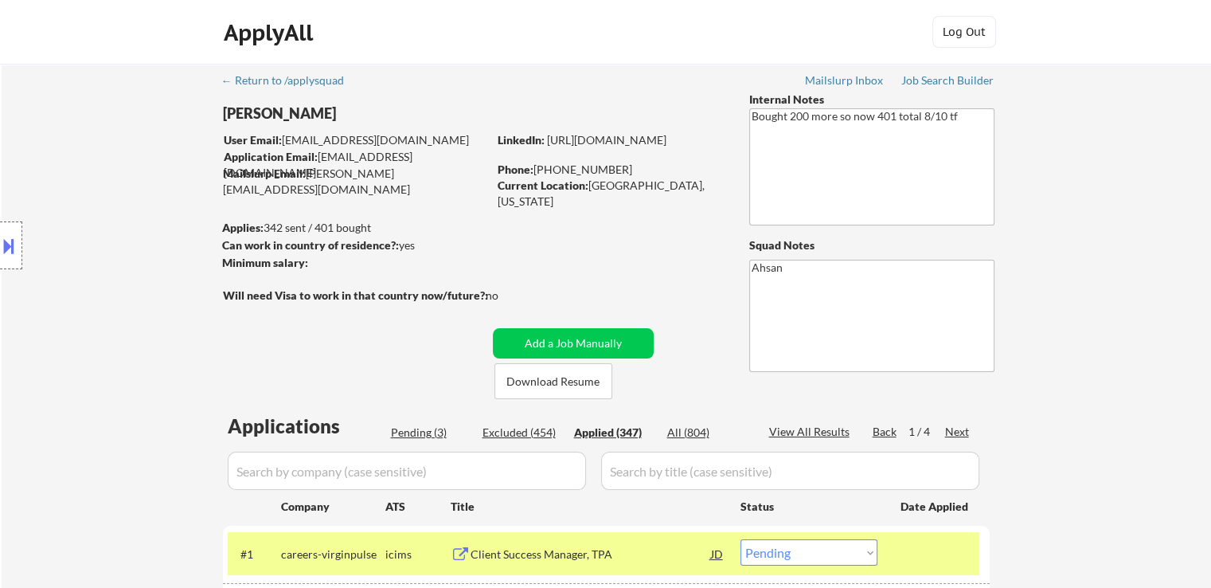
select select ""applied""
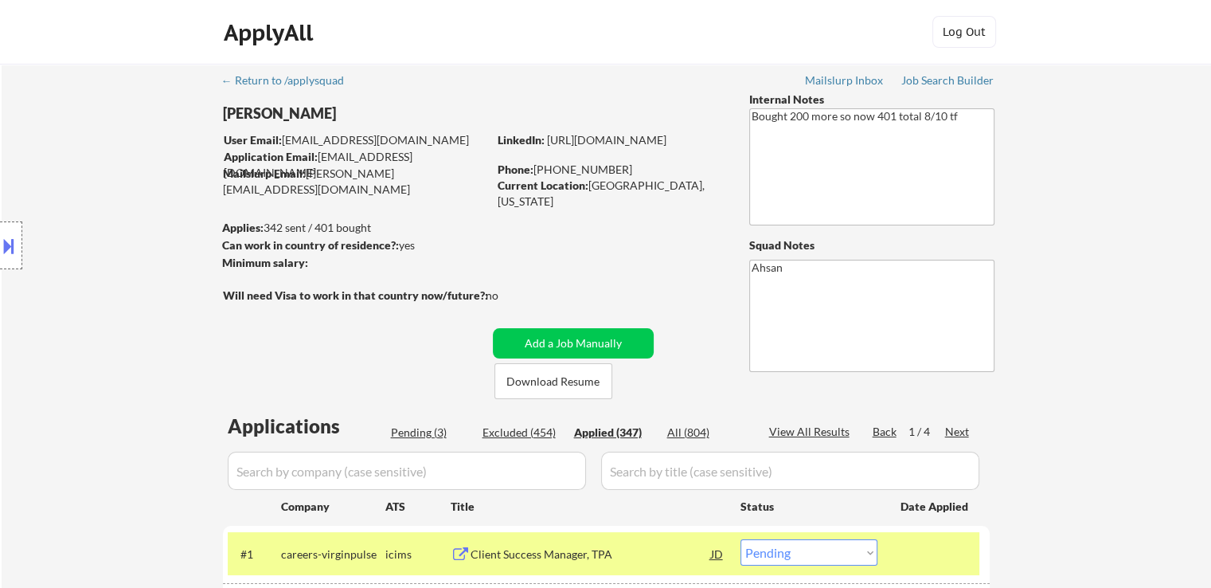
select select ""applied""
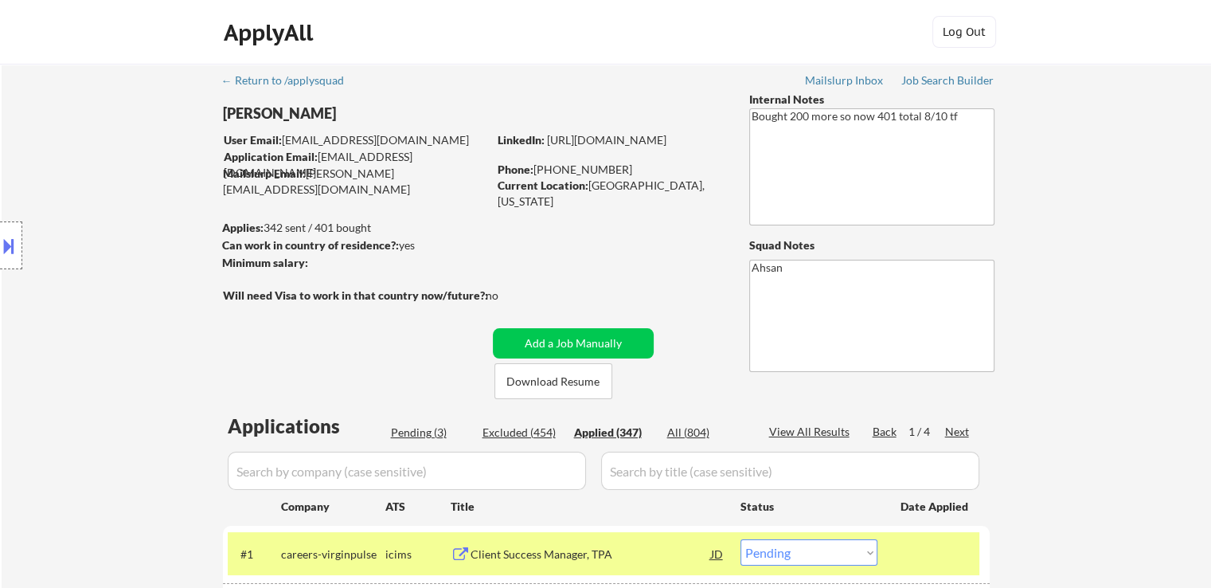
select select ""applied""
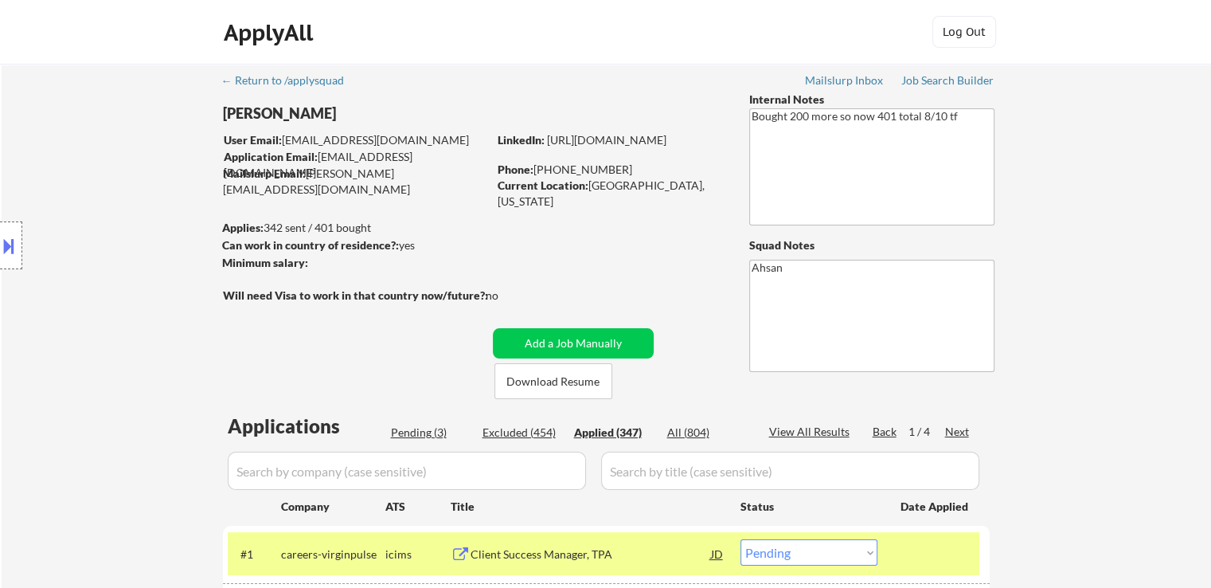
select select ""applied""
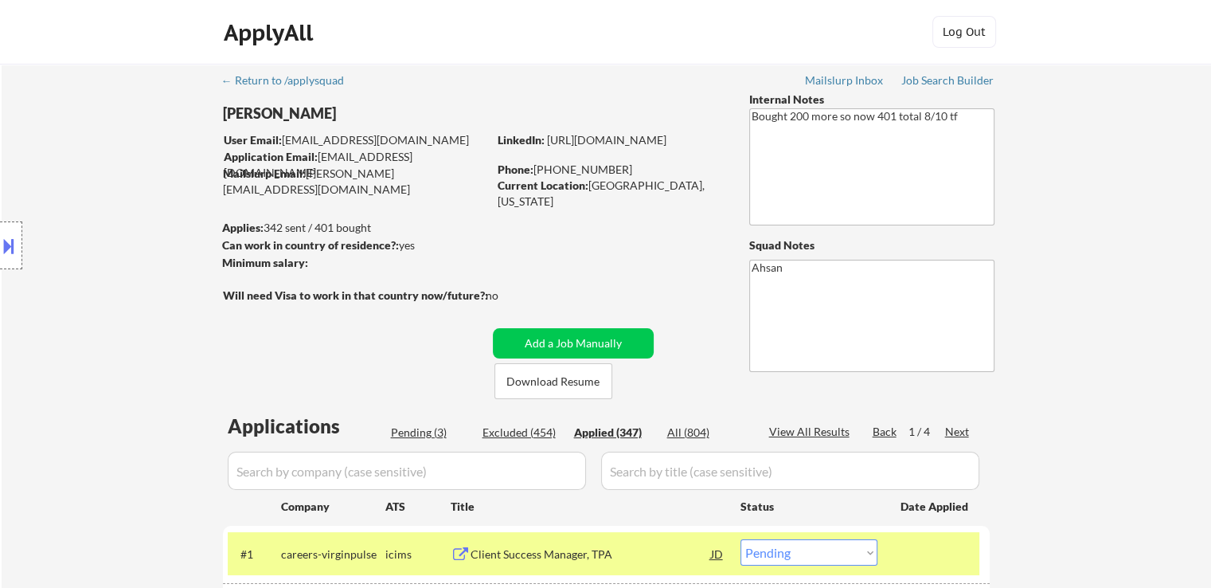
select select ""applied""
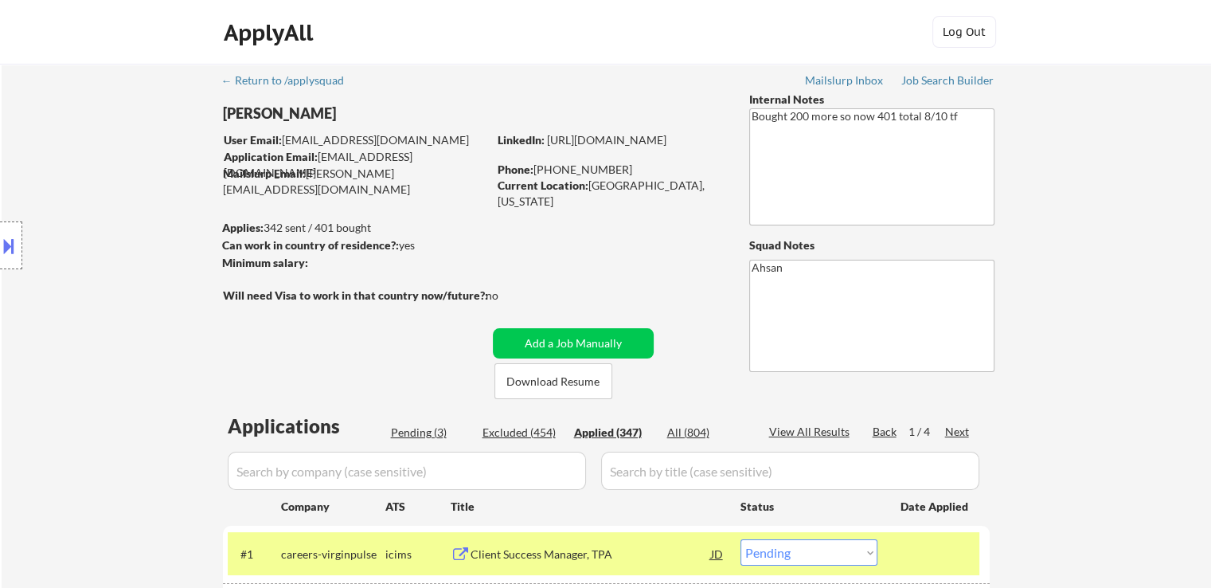
select select ""applied""
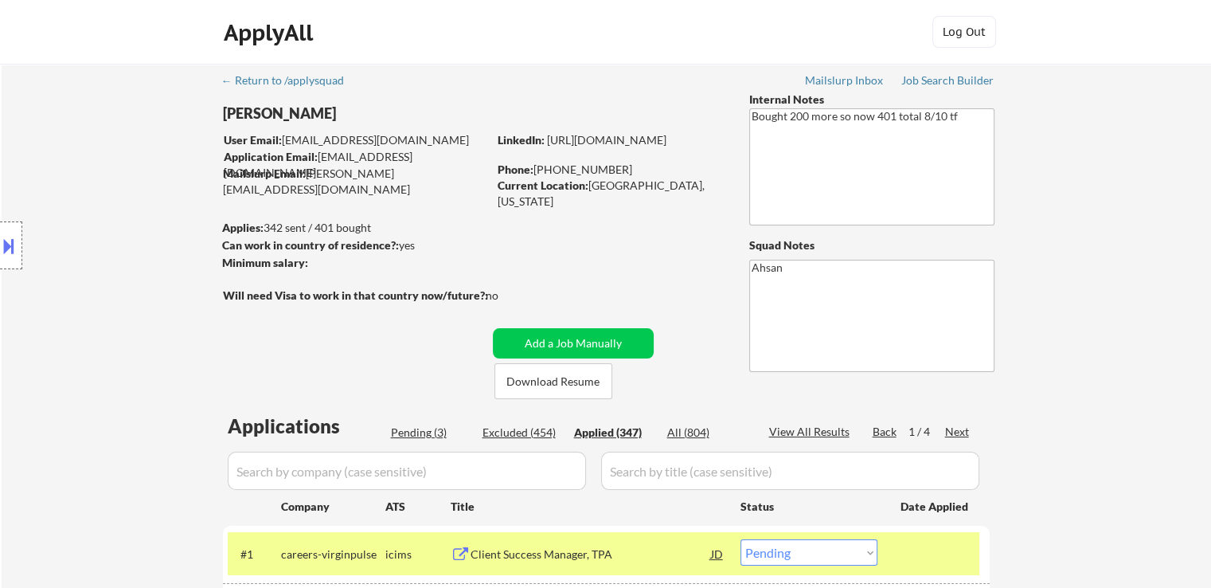
select select ""applied""
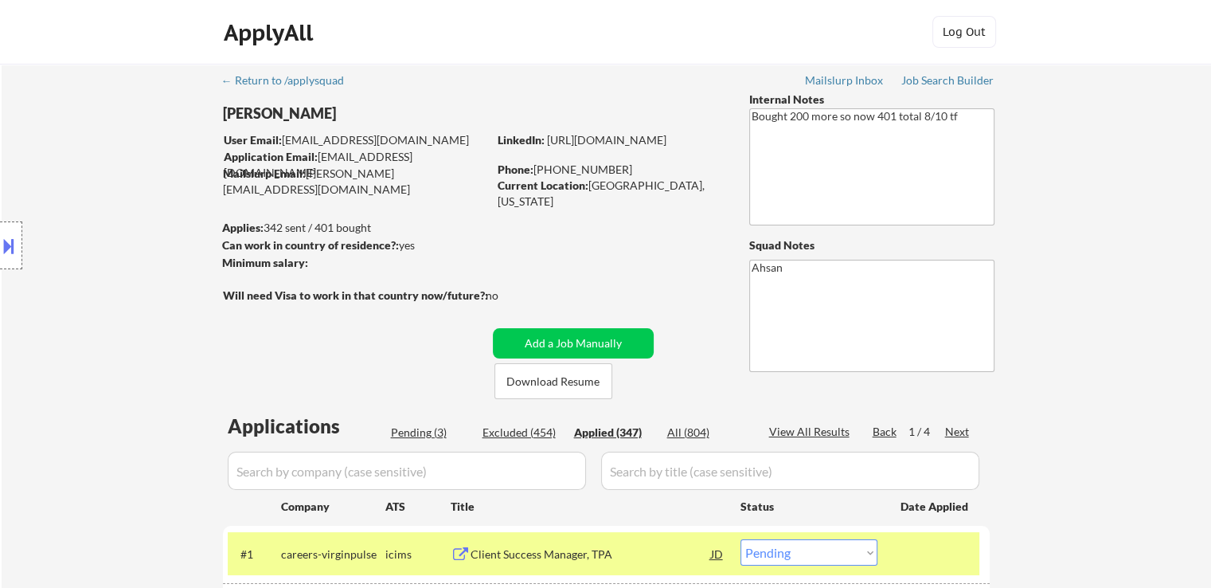
select select ""applied""
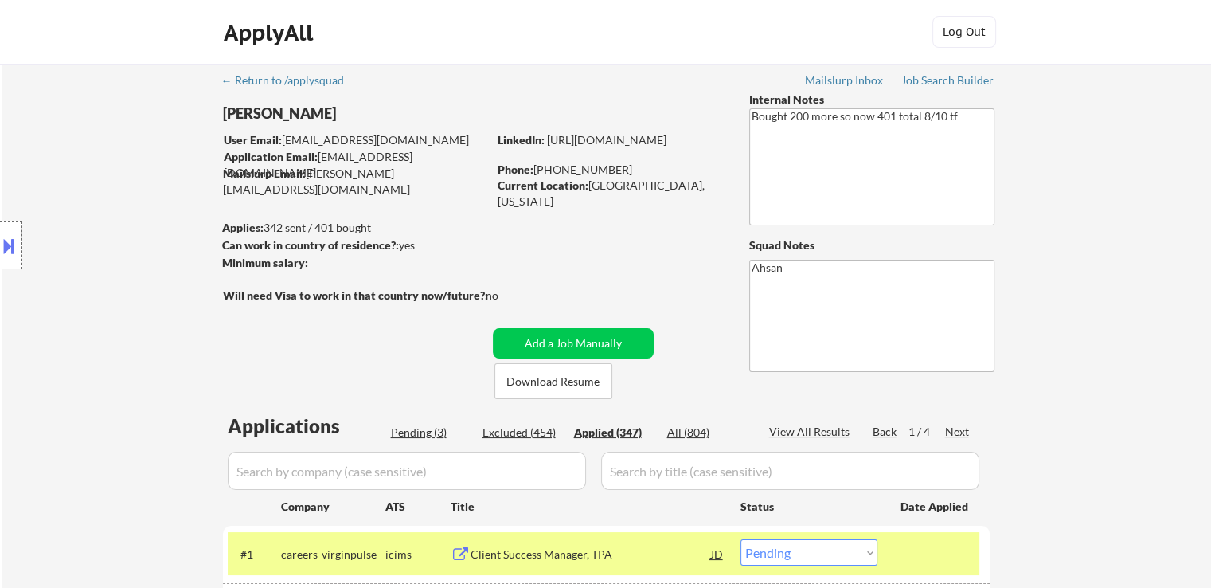
select select ""applied""
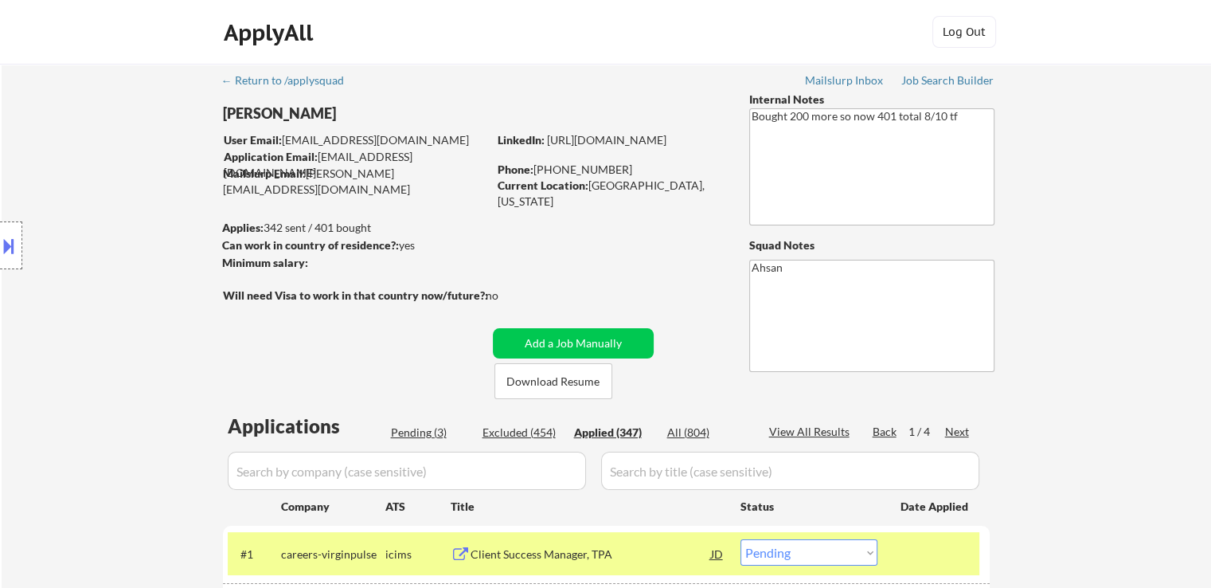
select select ""applied""
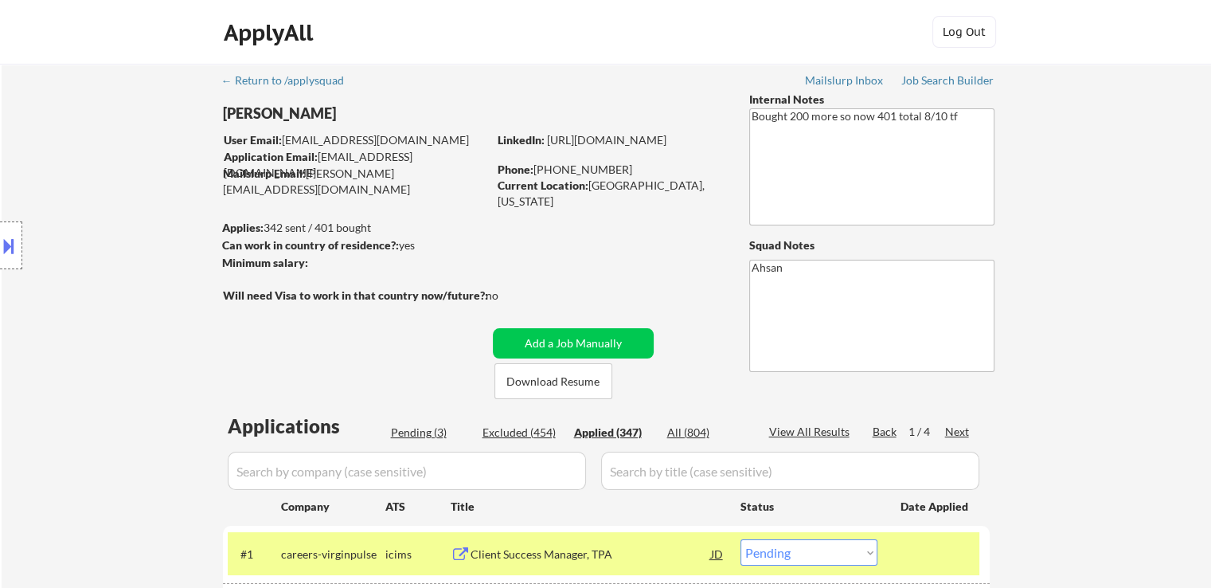
select select ""applied""
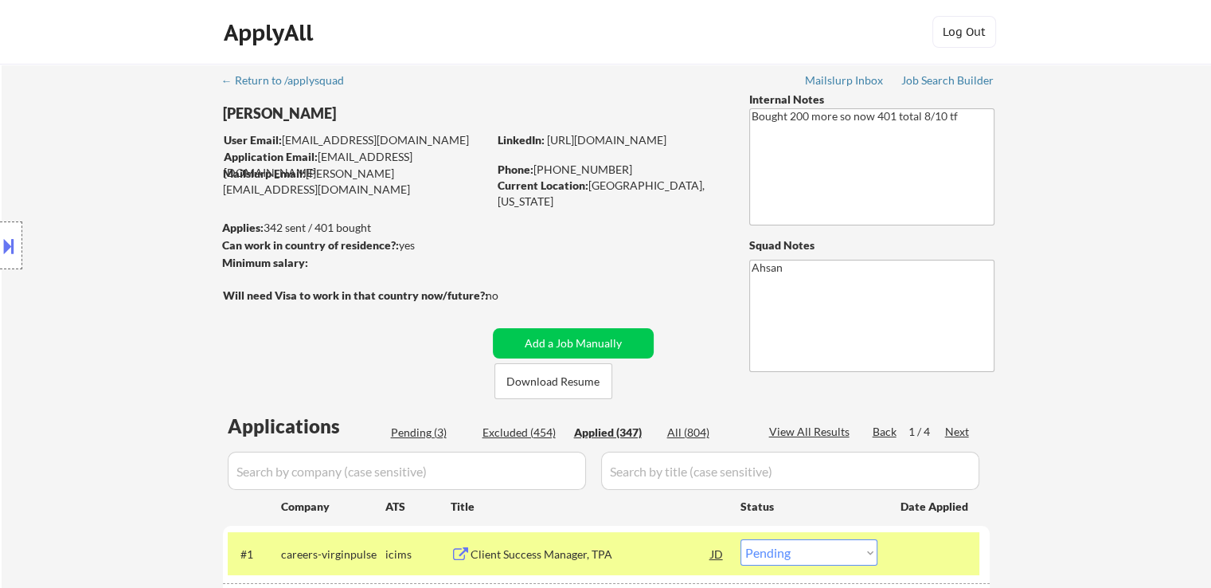
select select ""applied""
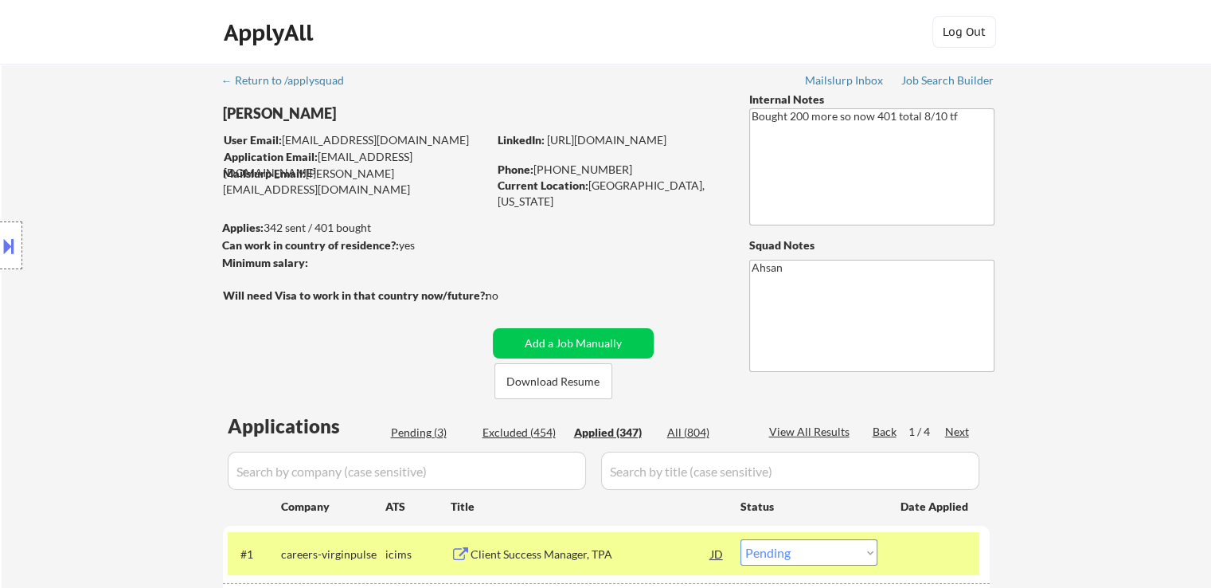
select select ""applied""
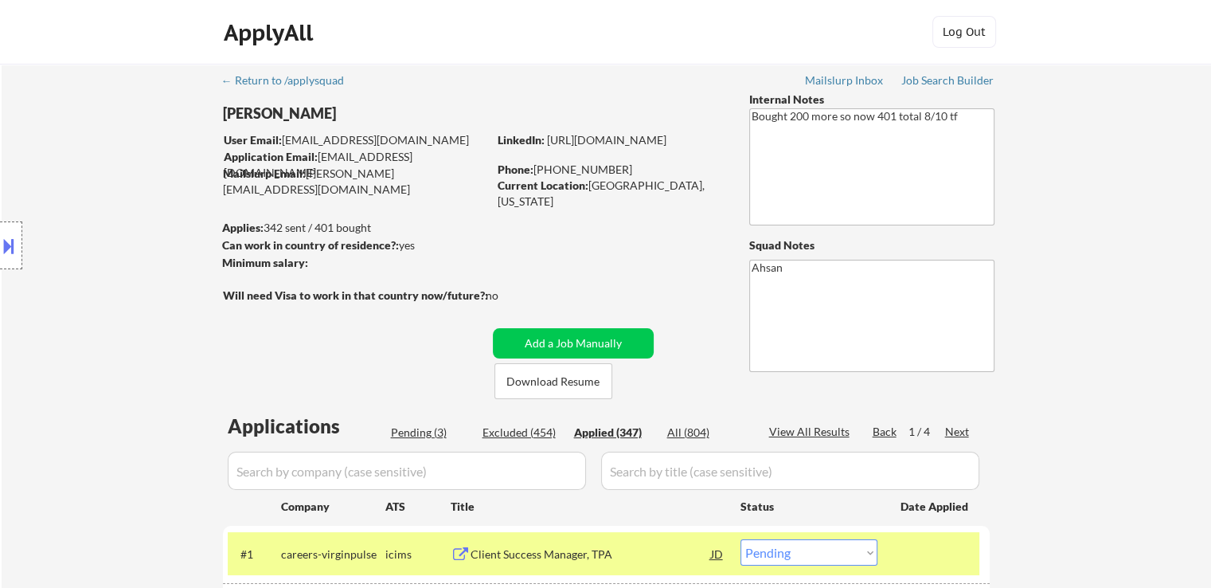
select select ""applied""
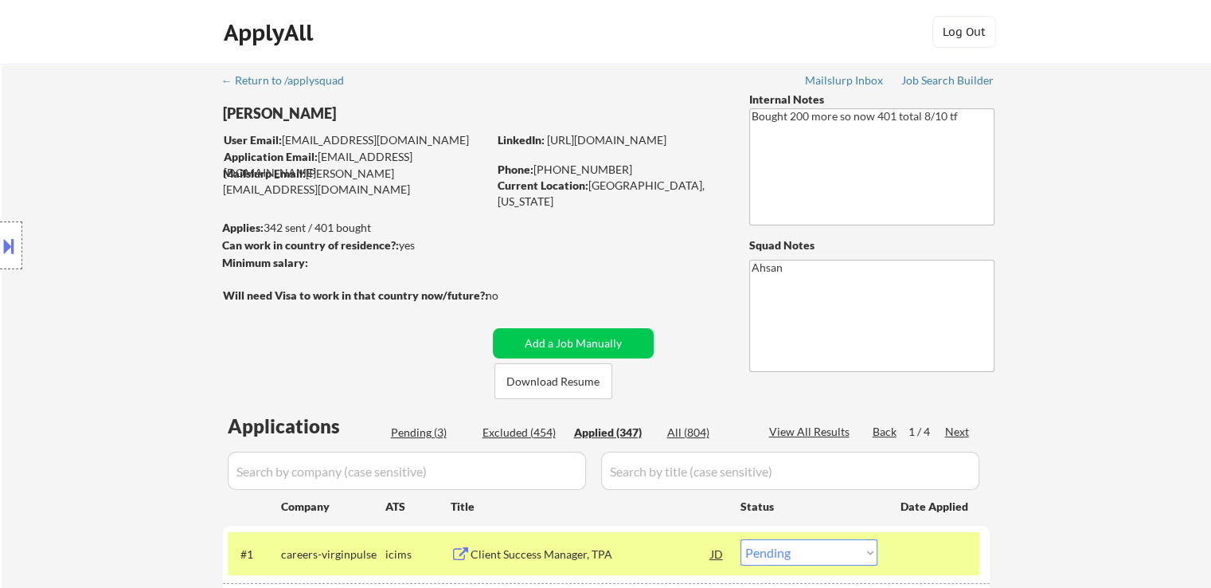
select select ""applied""
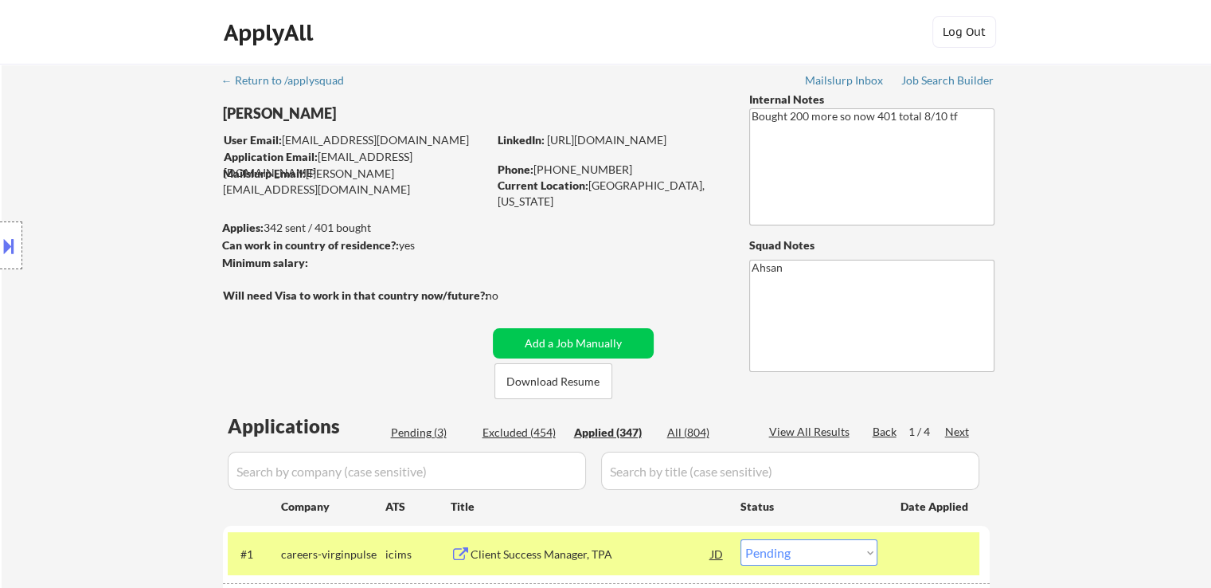
select select ""applied""
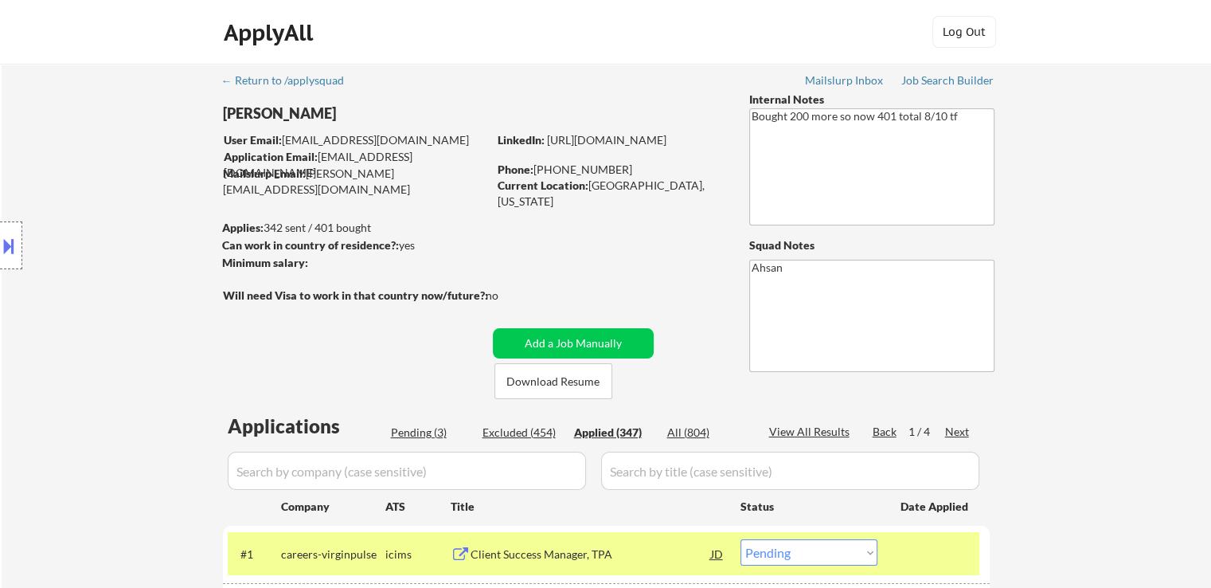
select select ""applied""
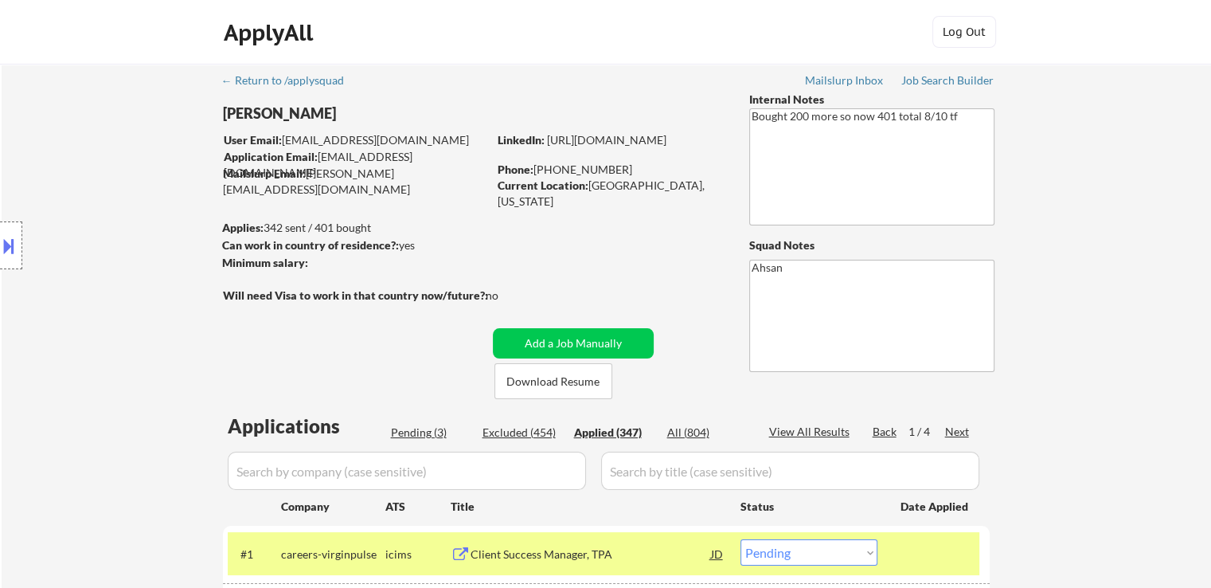
select select ""applied""
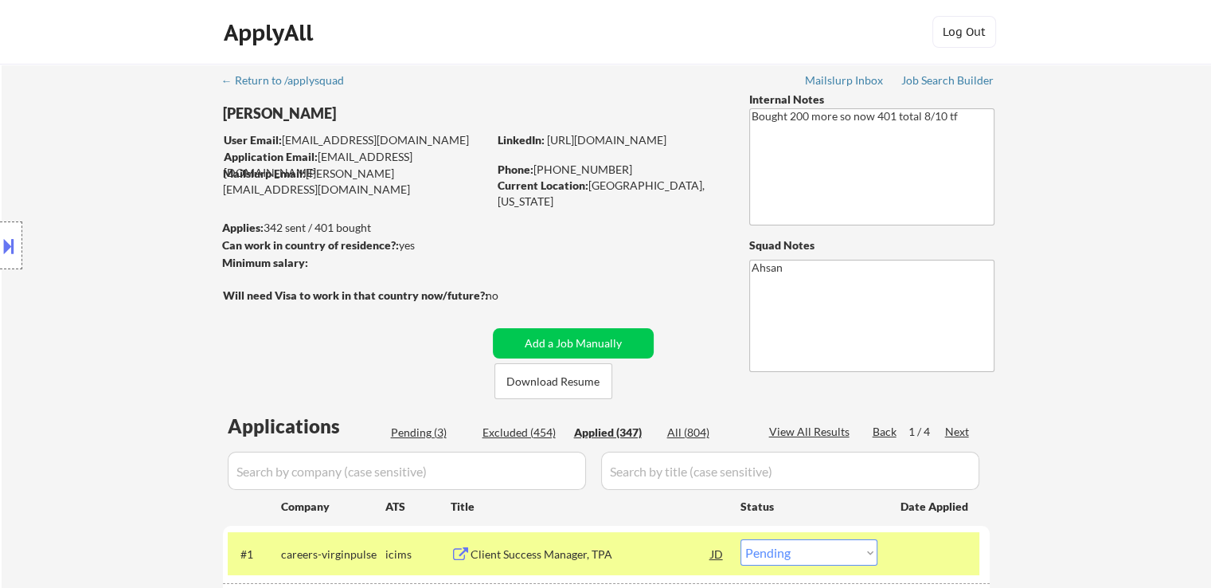
select select ""applied""
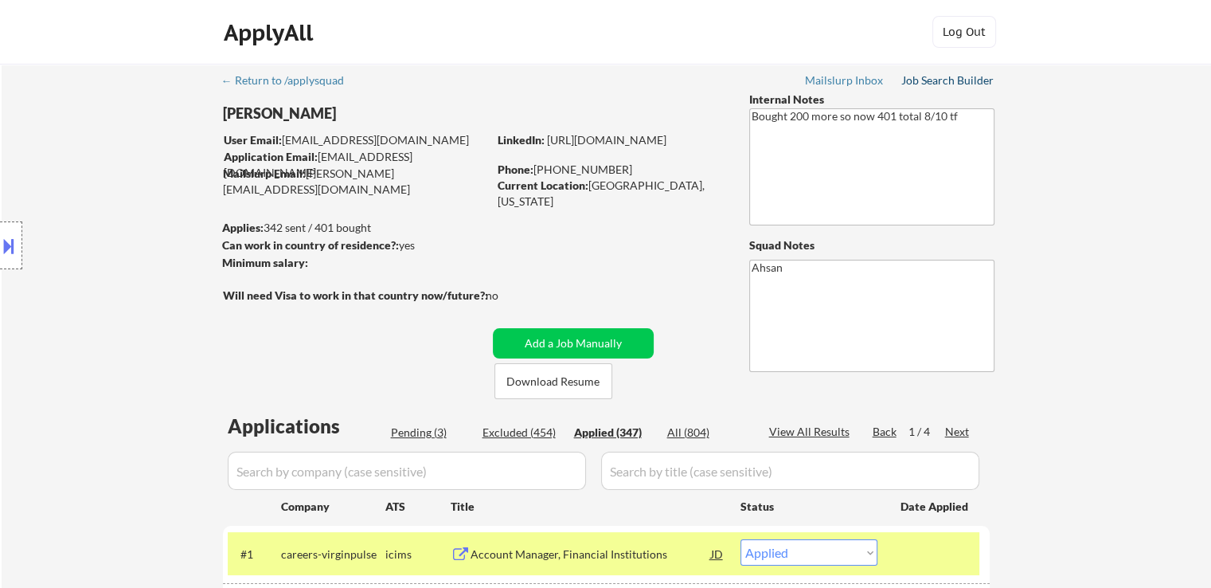
click at [959, 81] on div "Job Search Builder" at bounding box center [947, 80] width 93 height 11
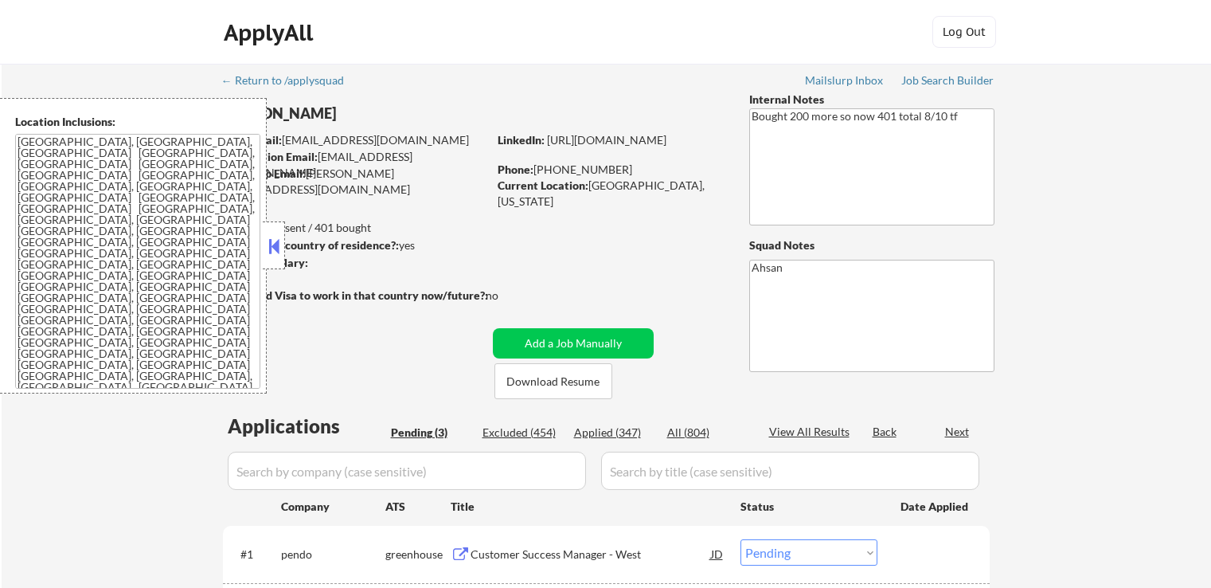
select select ""pending""
click at [275, 246] on button at bounding box center [274, 246] width 18 height 24
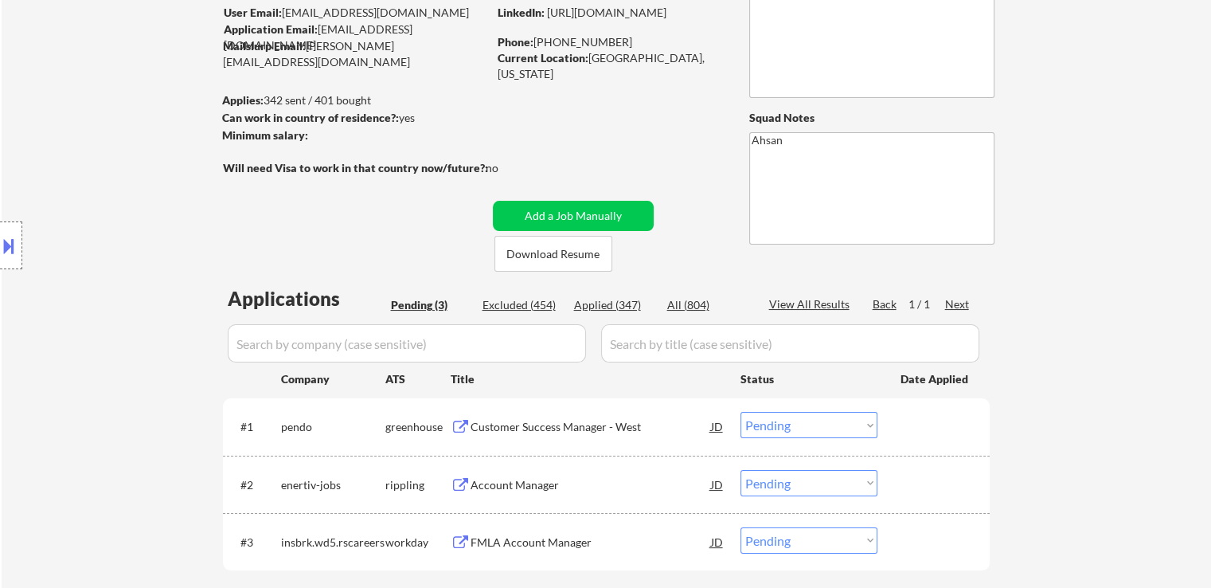
scroll to position [159, 0]
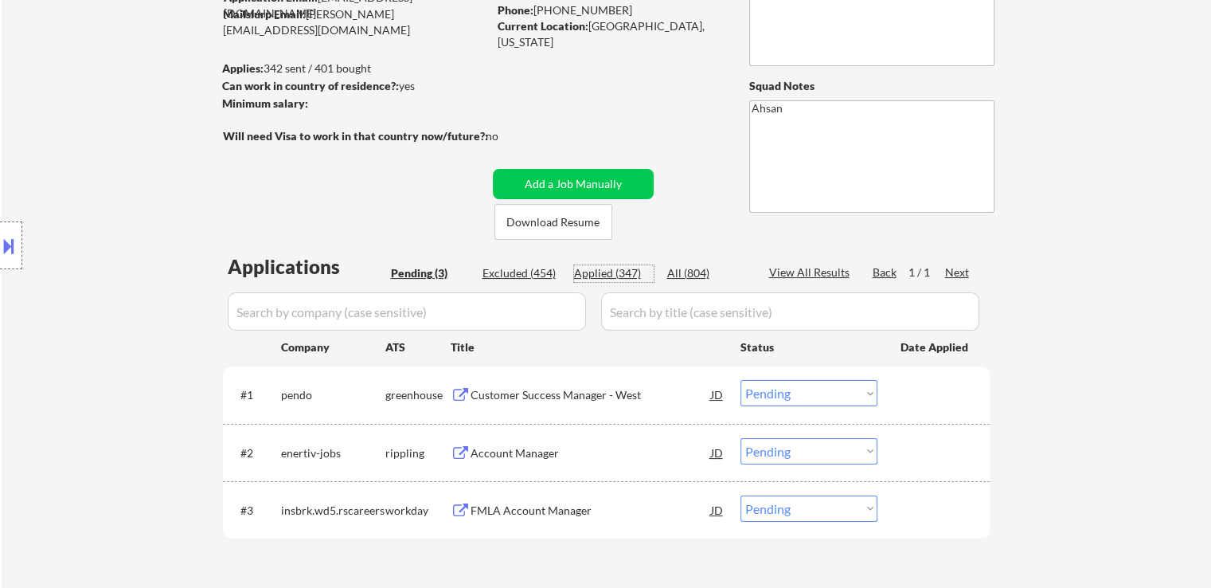
click at [601, 272] on div "Applied (347)" at bounding box center [614, 273] width 80 height 16
select select ""applied""
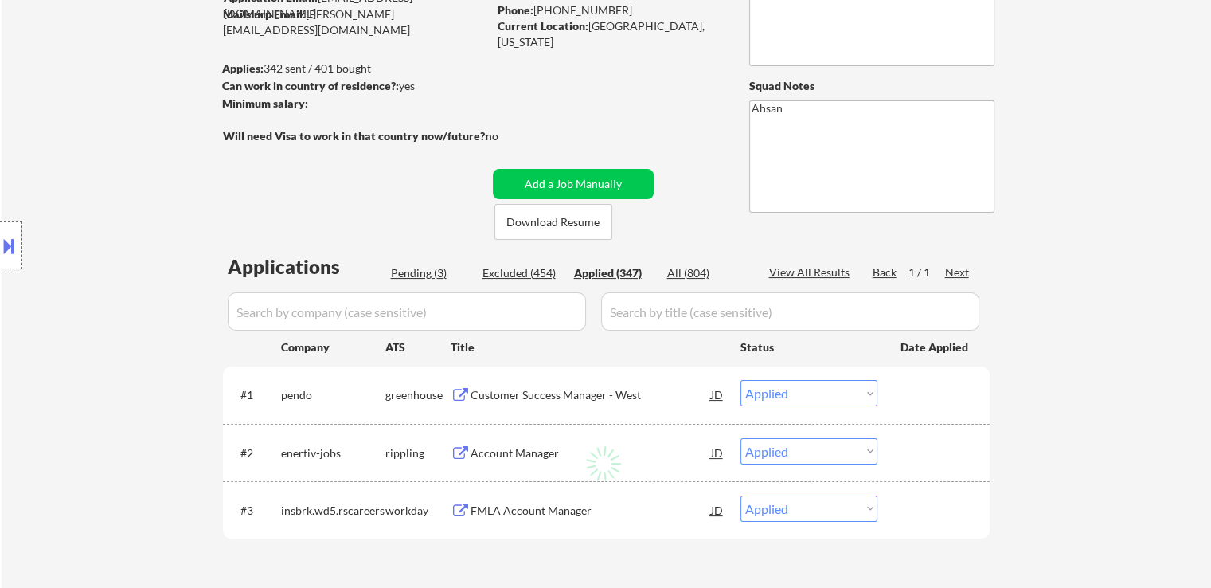
select select ""applied""
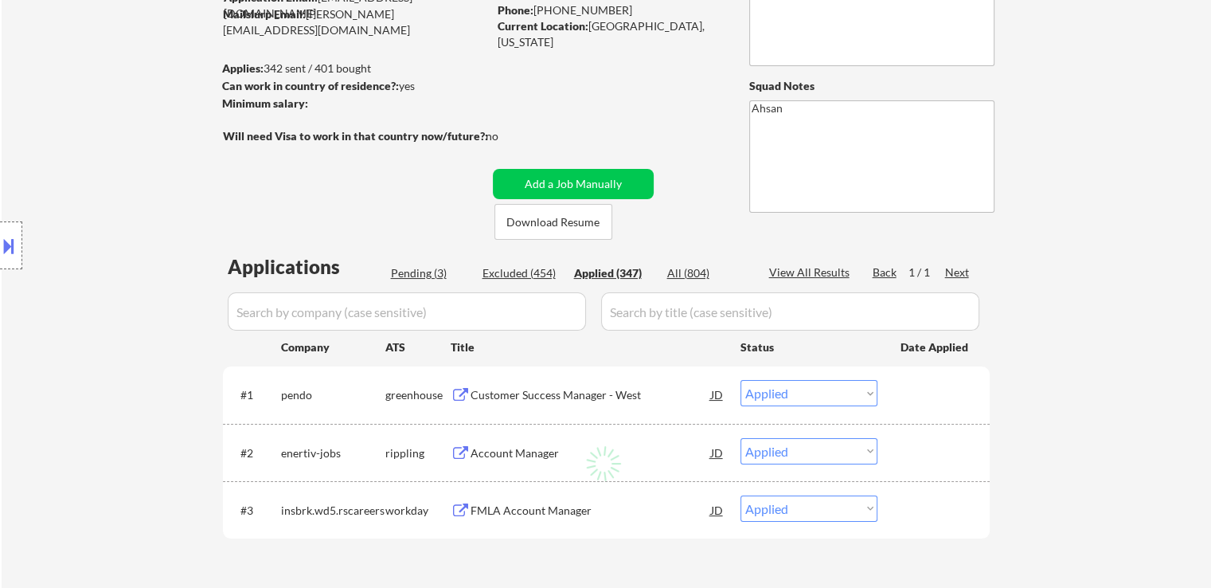
select select ""applied""
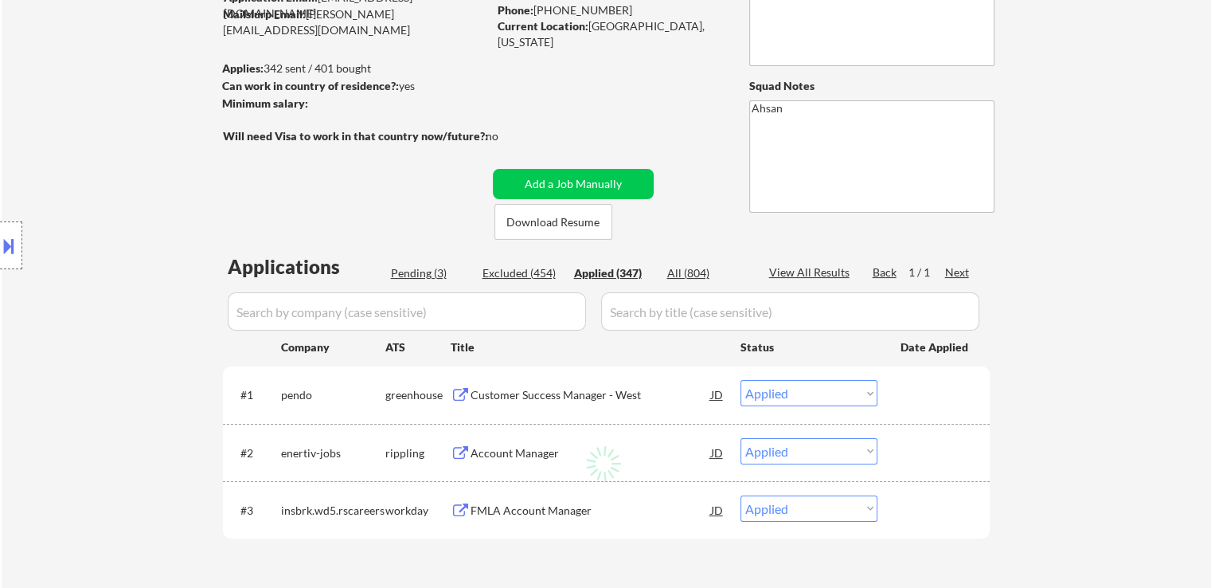
select select ""applied""
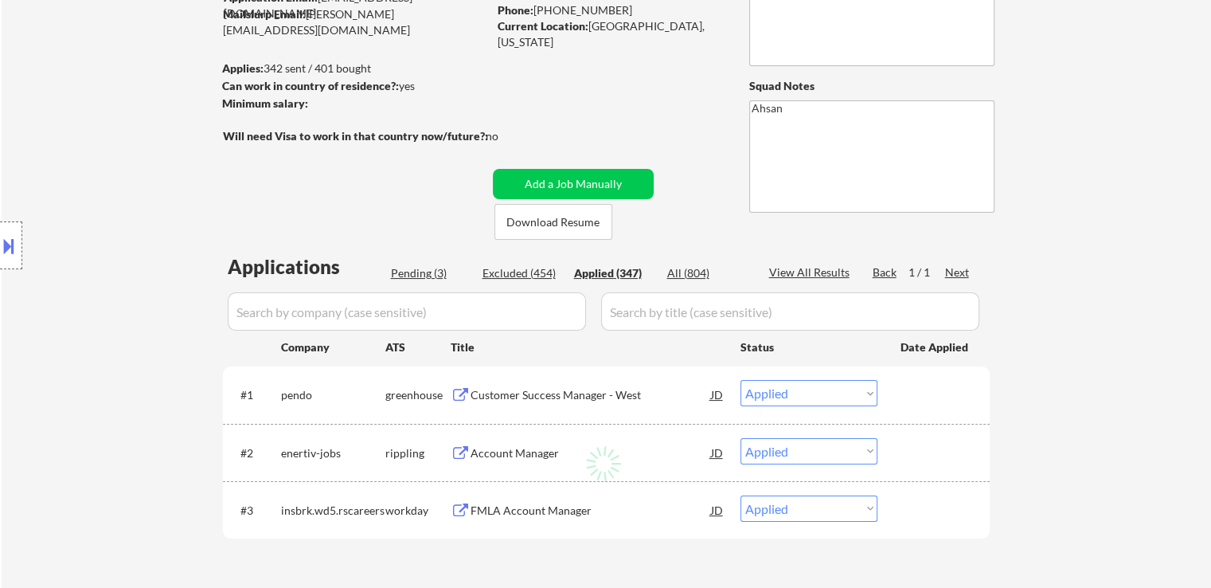
select select ""applied""
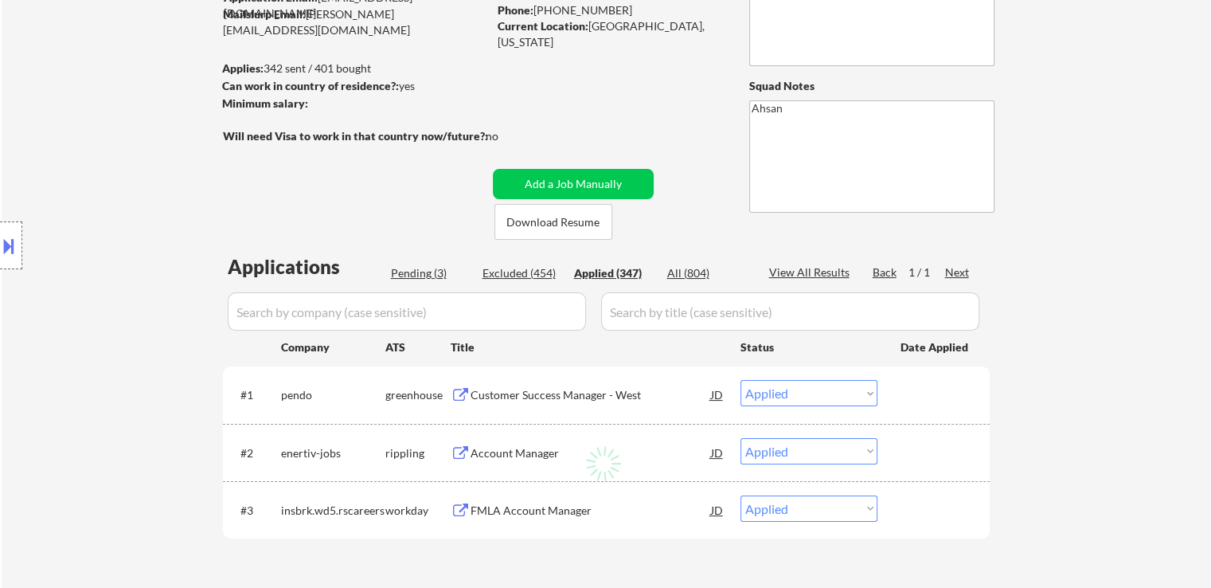
select select ""applied""
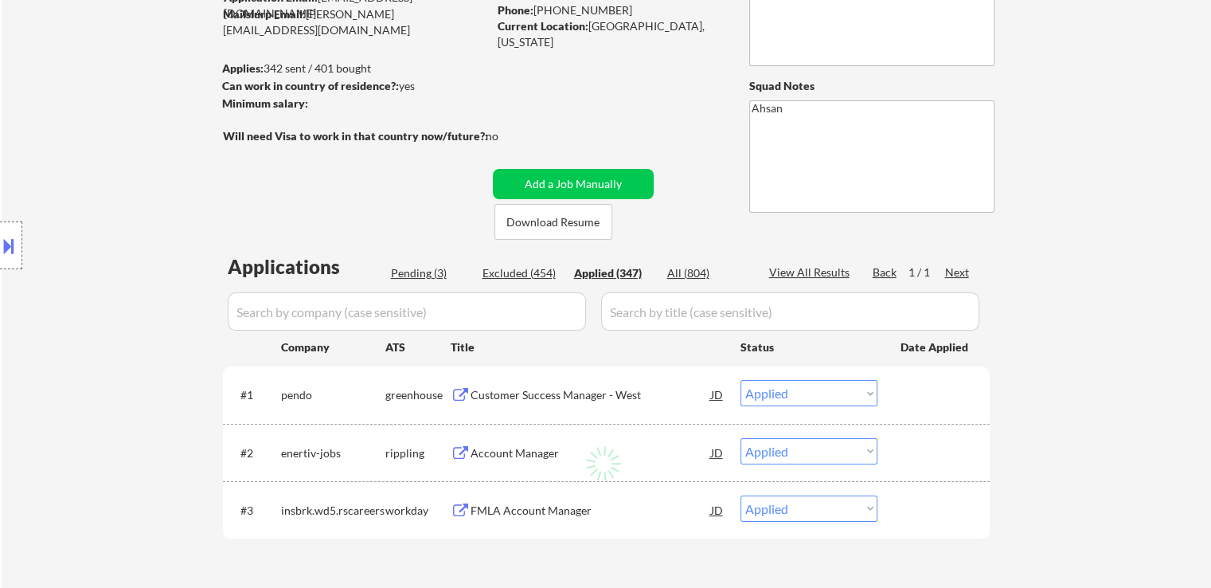
select select ""applied""
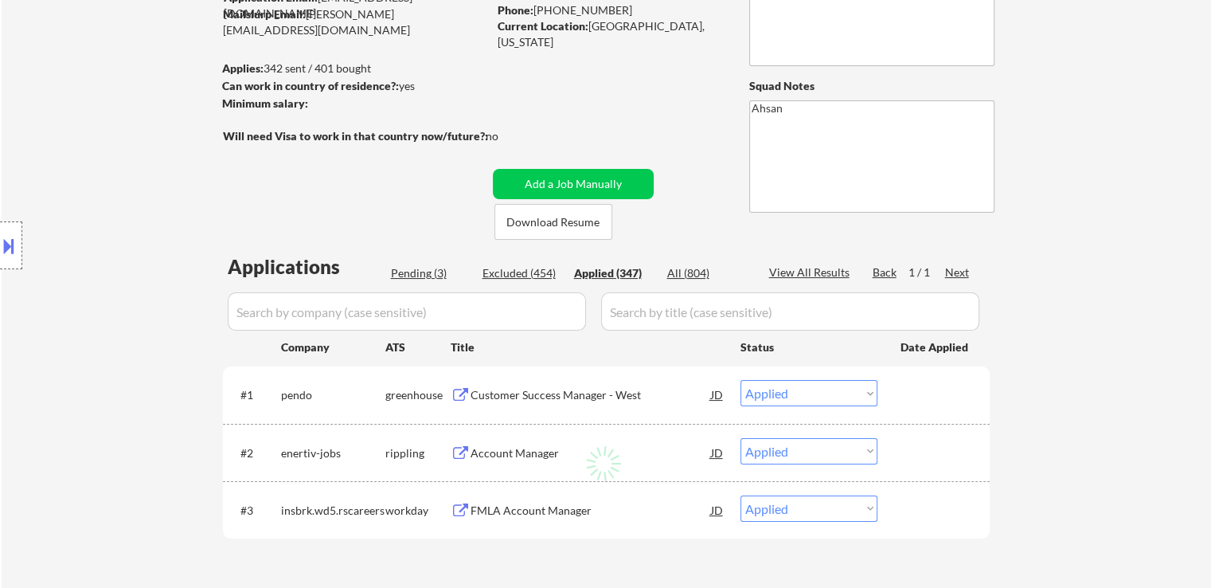
select select ""applied""
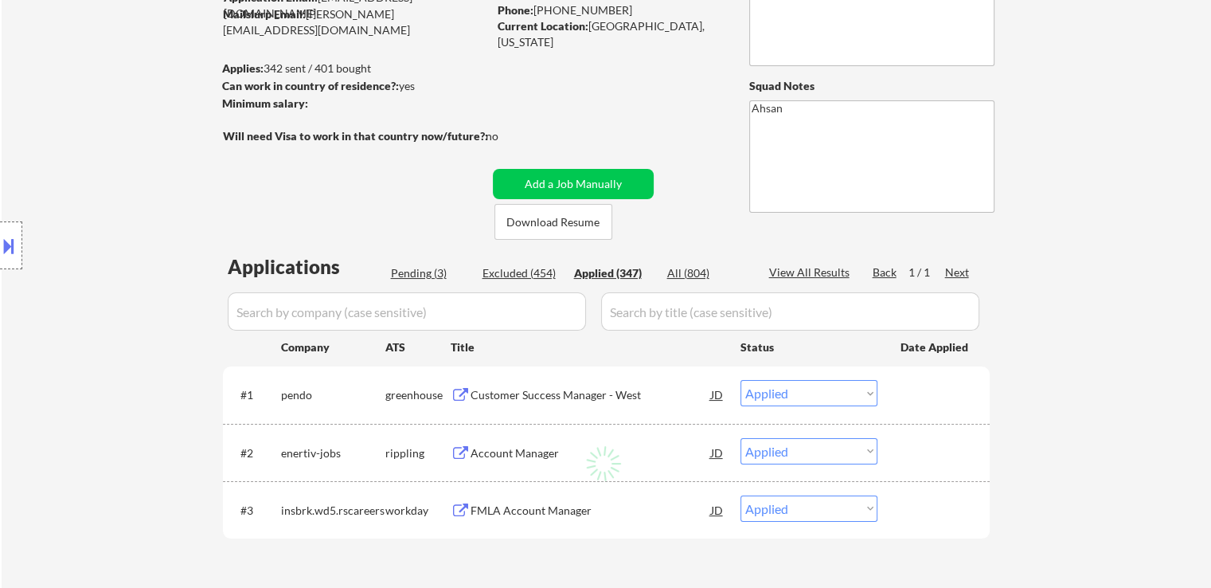
select select ""applied""
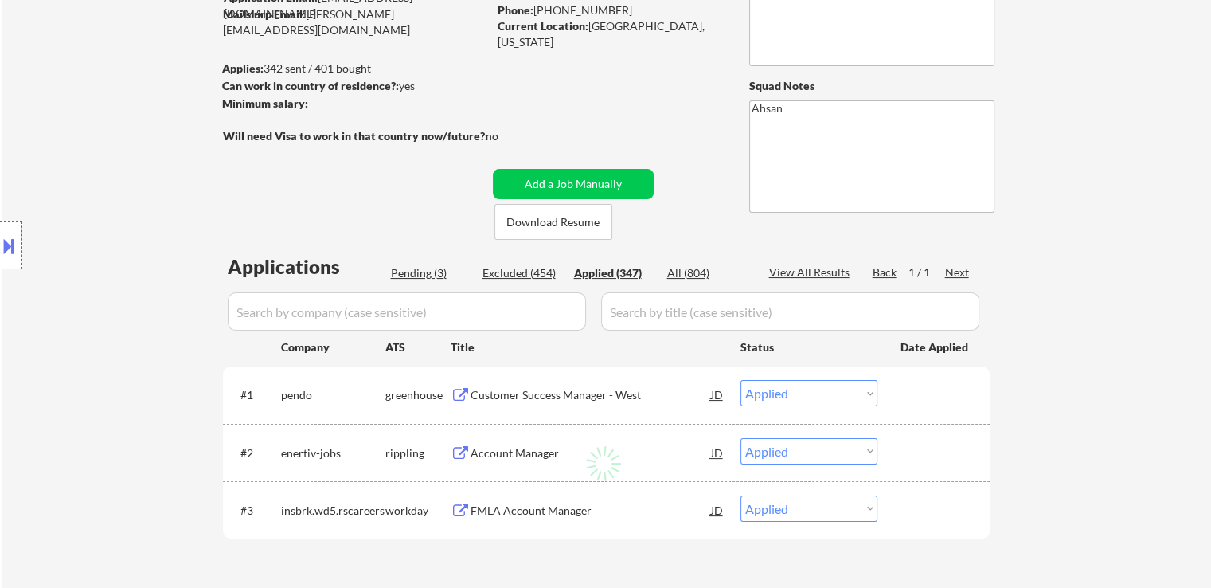
select select ""applied""
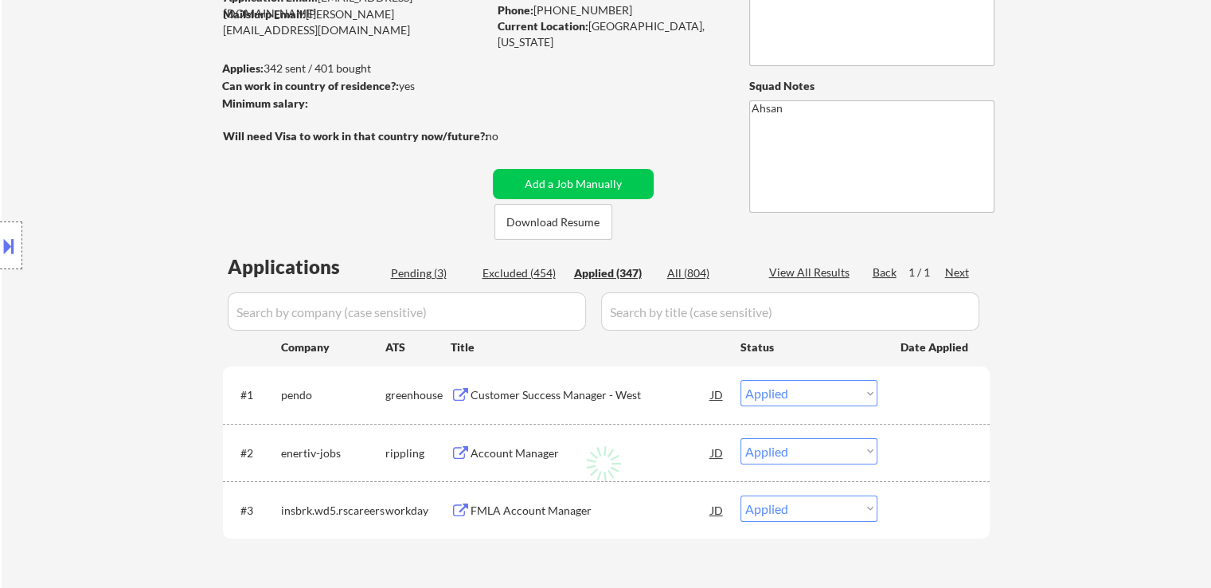
select select ""applied""
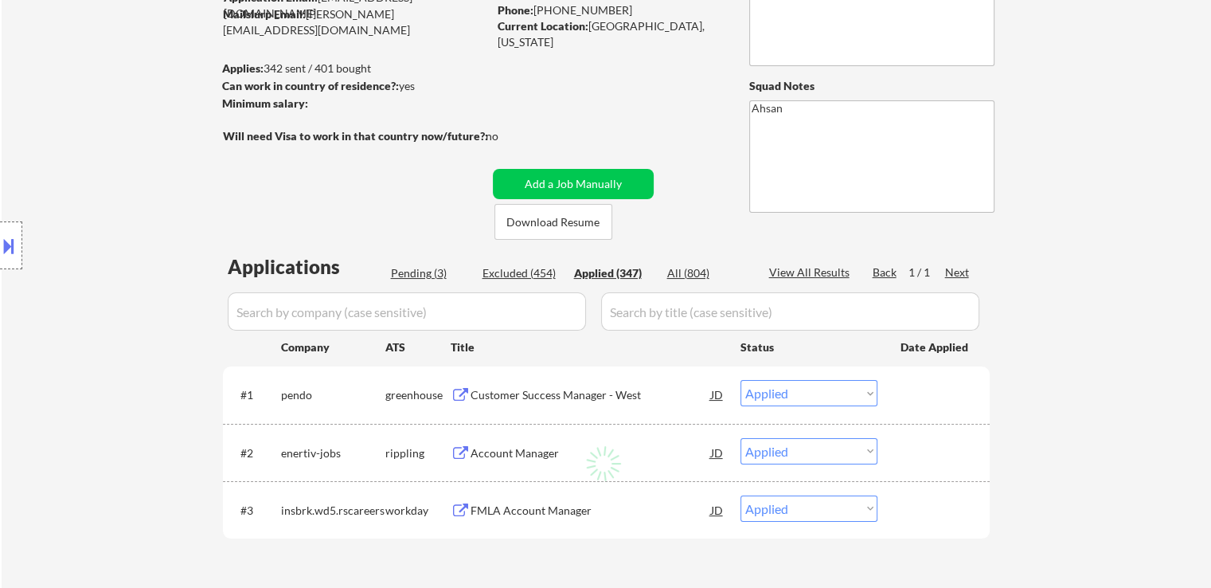
select select ""applied""
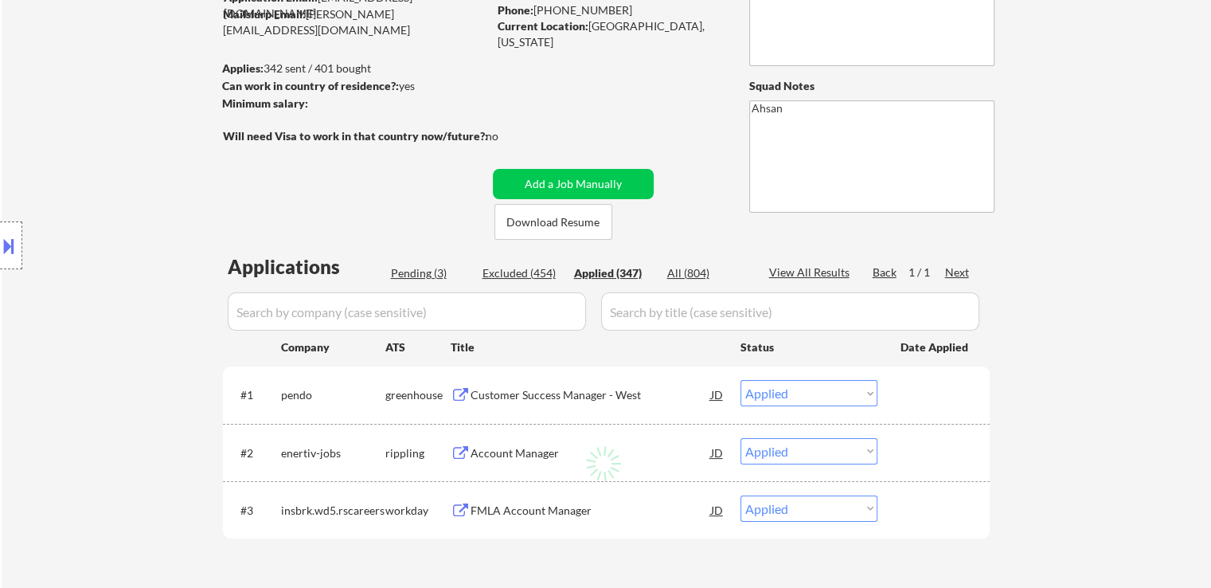
select select ""applied""
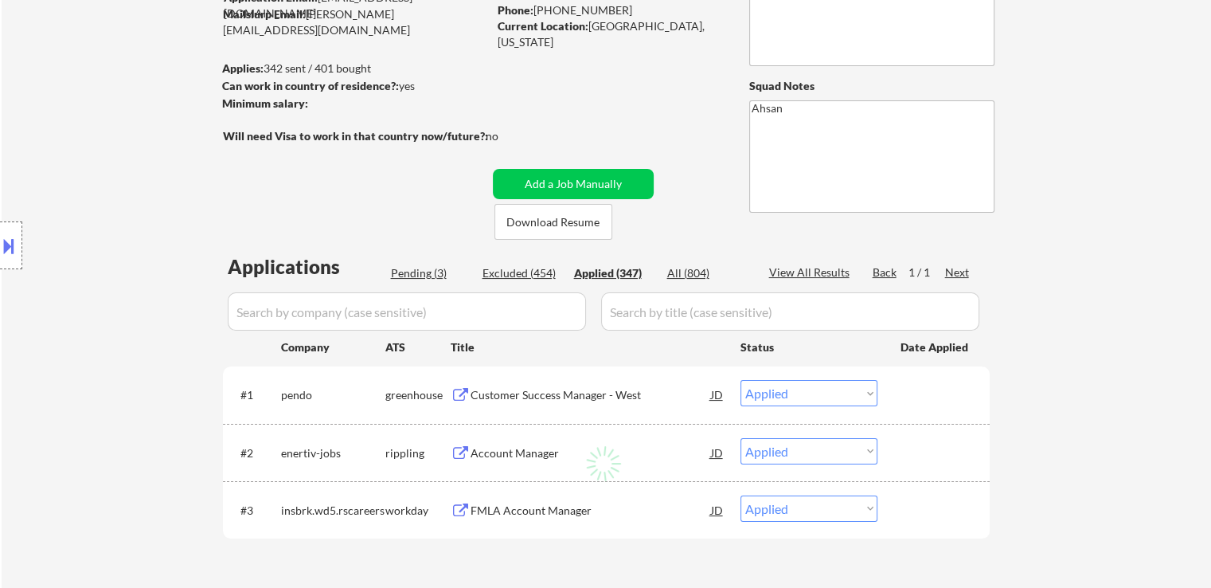
select select ""applied""
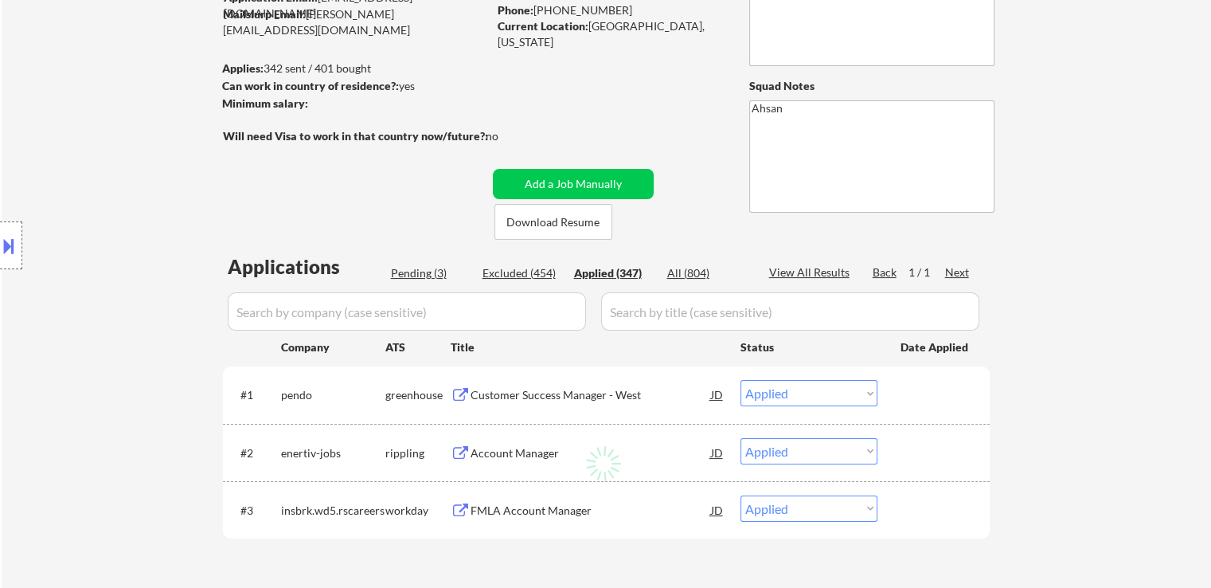
select select ""applied""
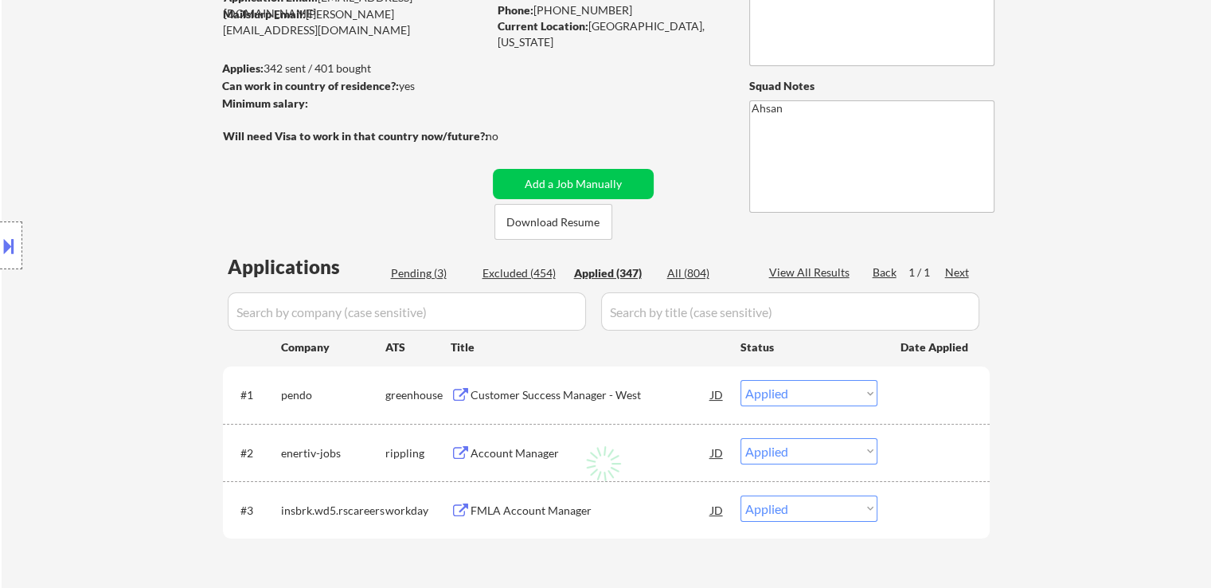
select select ""applied""
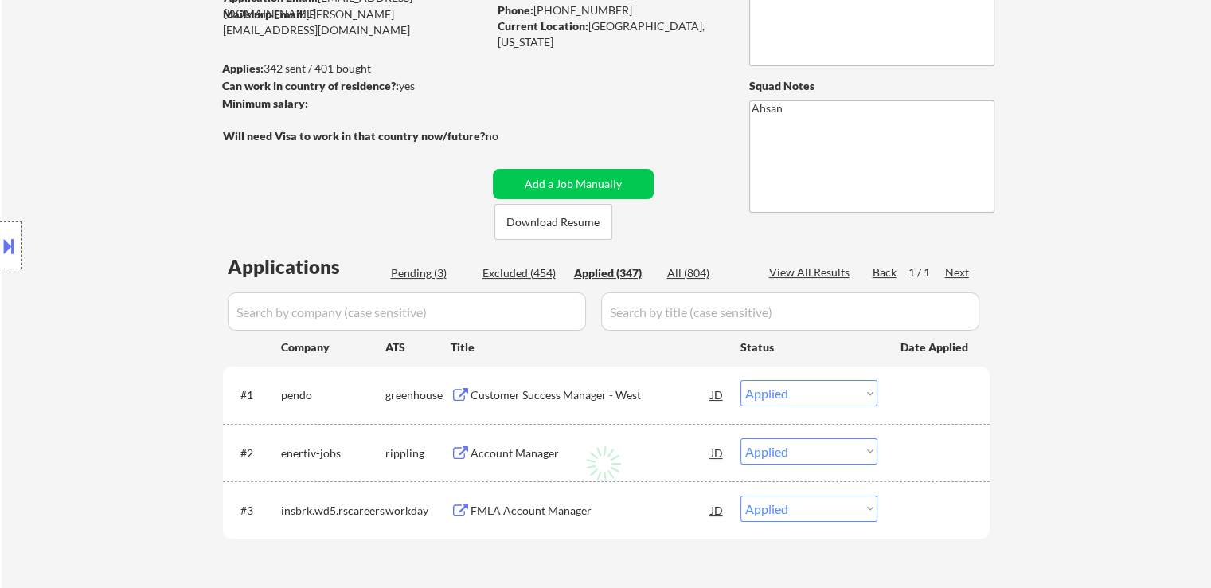
select select ""applied""
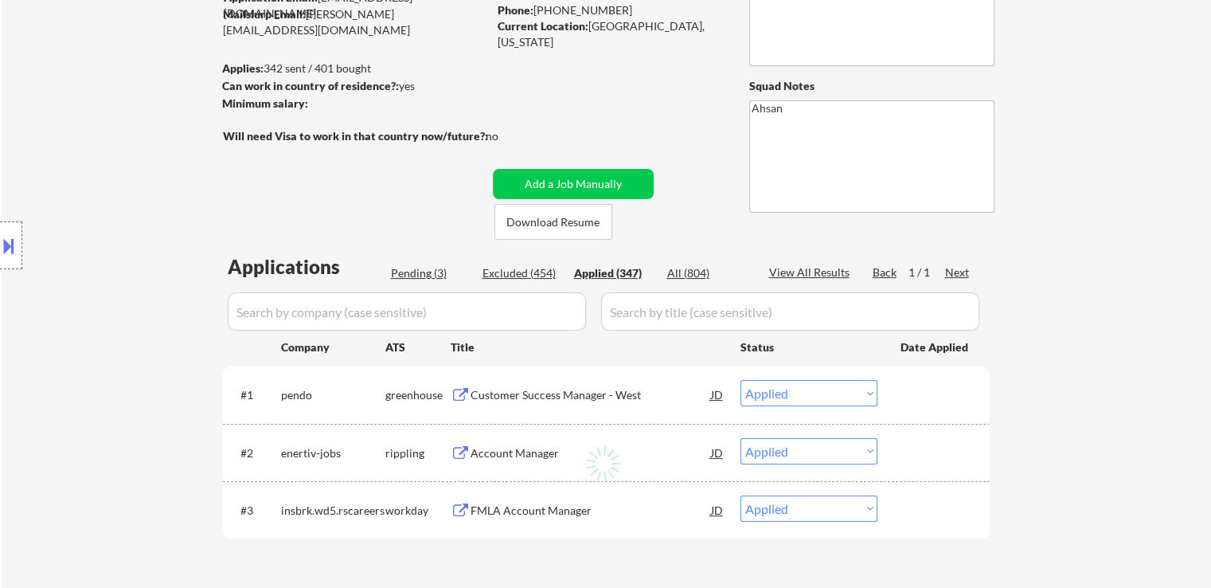
select select ""applied""
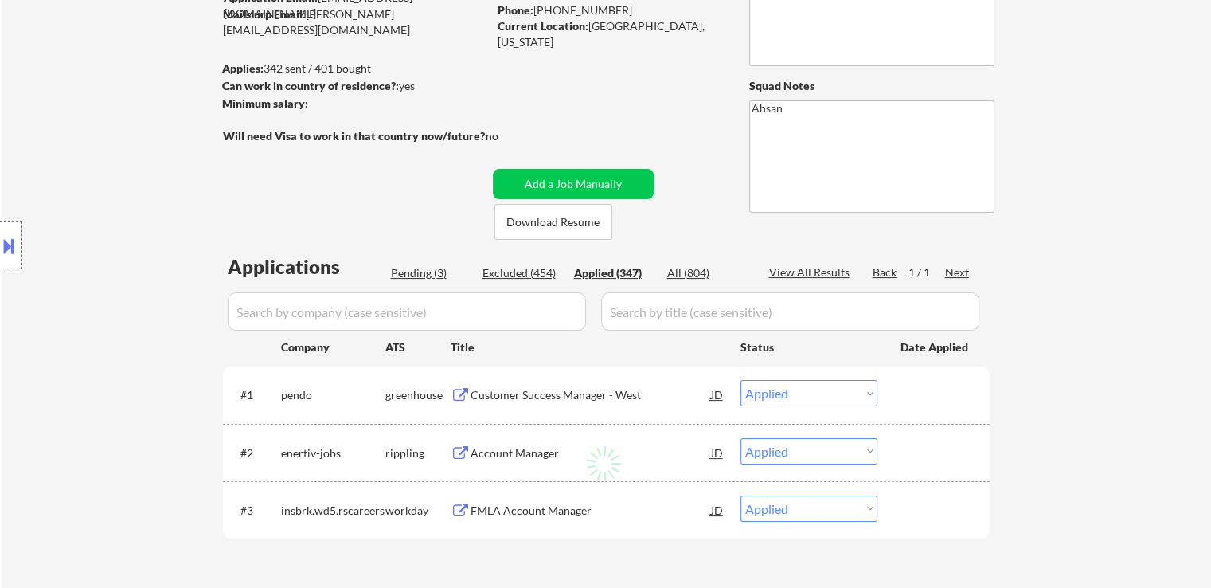
select select ""applied""
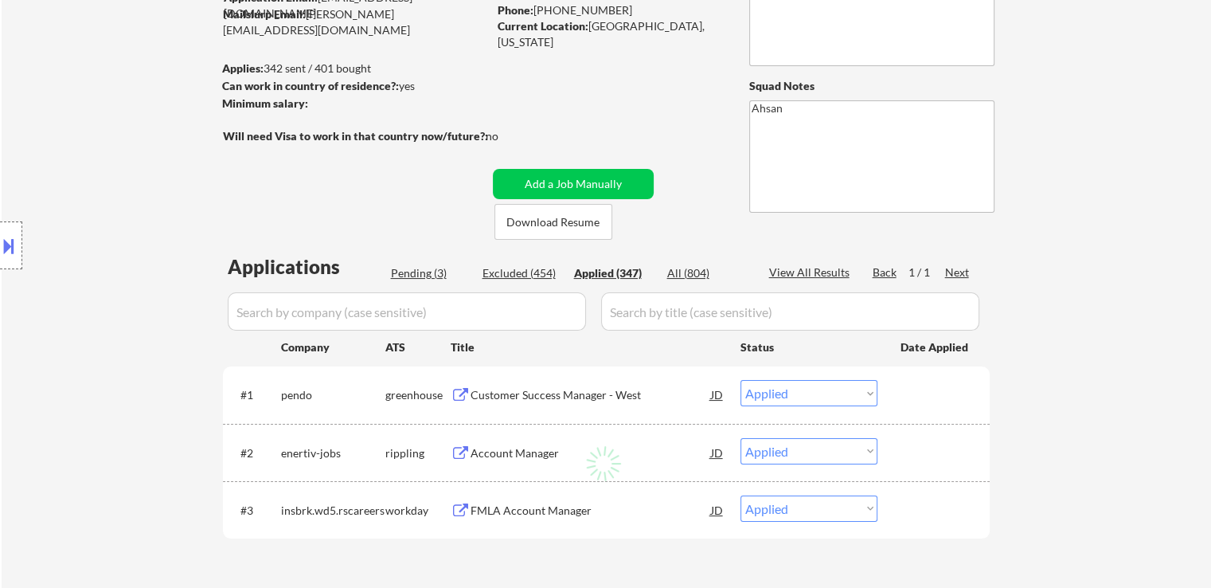
select select ""applied""
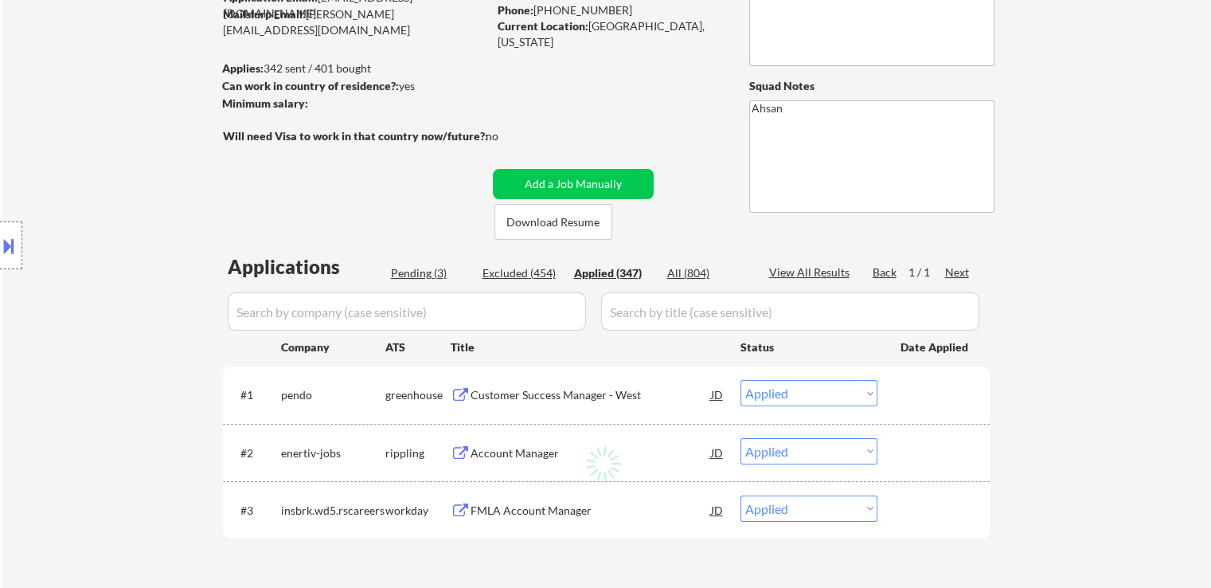
select select ""applied""
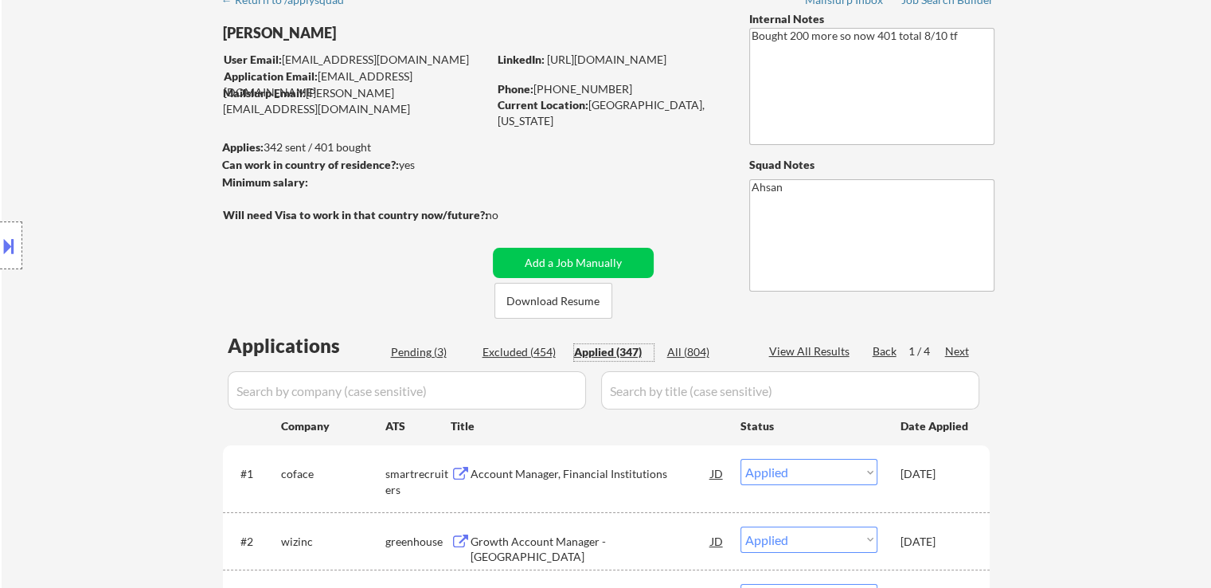
scroll to position [80, 0]
